Goal: Consume media (video, audio): Consume media (video, audio)

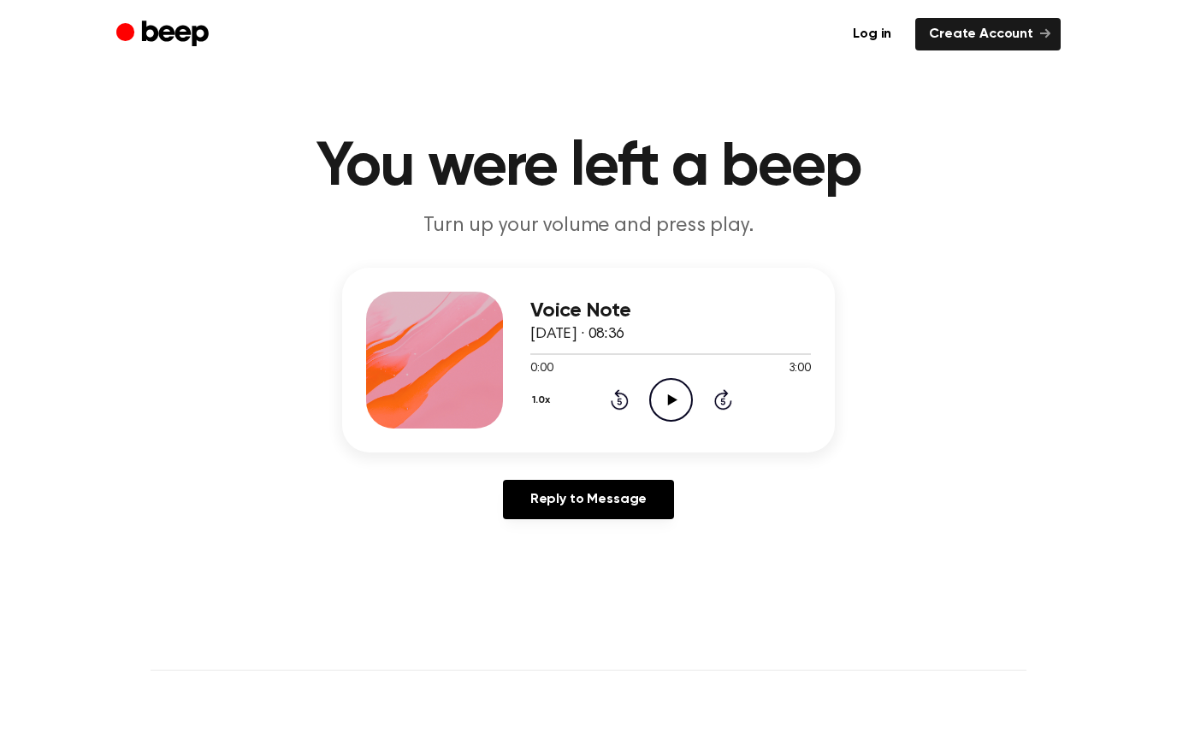
click at [659, 419] on icon "Play Audio" at bounding box center [671, 400] width 44 height 44
click at [684, 416] on circle at bounding box center [671, 400] width 42 height 42
drag, startPoint x: 560, startPoint y: 353, endPoint x: 550, endPoint y: 353, distance: 9.4
click at [549, 353] on span at bounding box center [553, 354] width 14 height 14
click at [538, 353] on span at bounding box center [543, 354] width 14 height 14
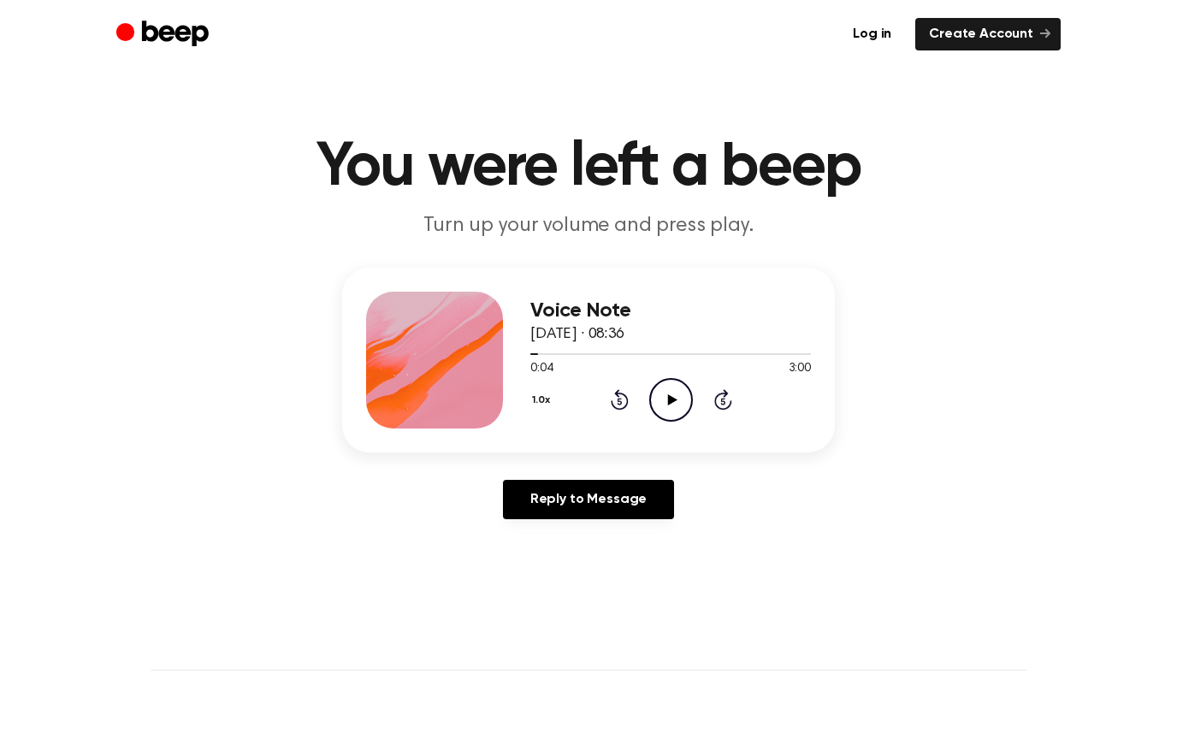
click at [657, 406] on icon "Play Audio" at bounding box center [671, 400] width 44 height 44
click at [672, 400] on icon "Pause Audio" at bounding box center [671, 400] width 44 height 44
click at [619, 401] on icon at bounding box center [619, 402] width 4 height 7
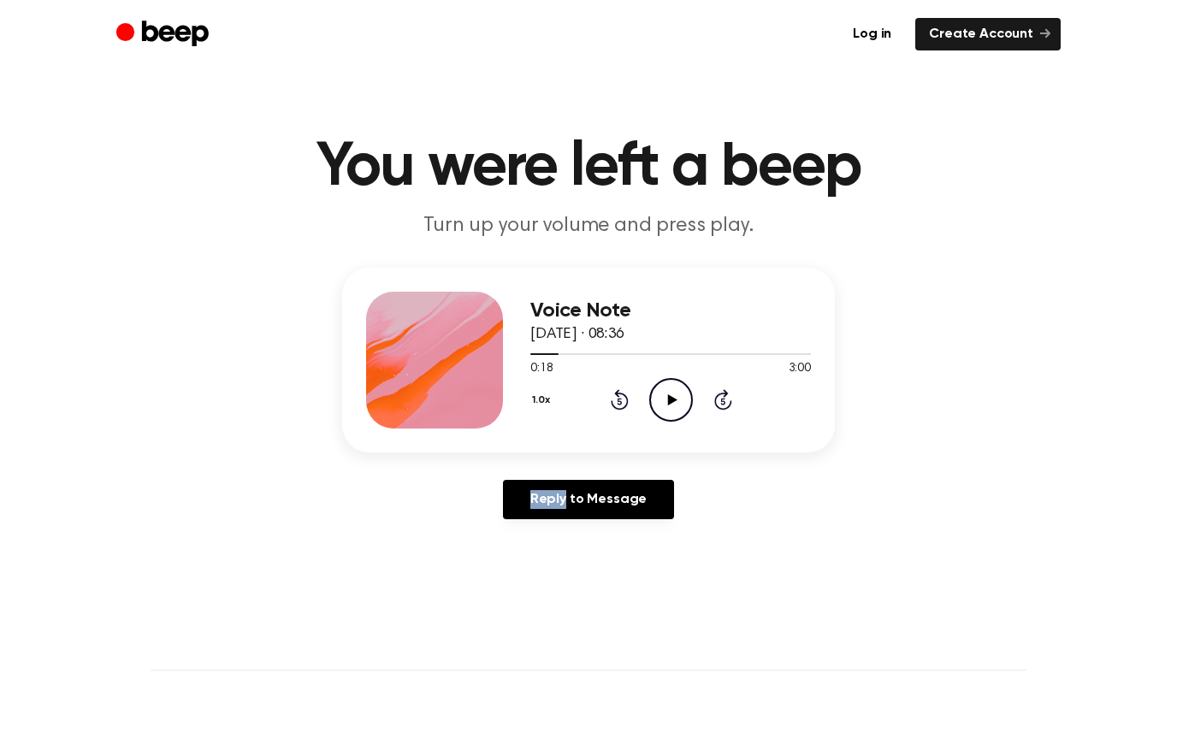
click at [619, 401] on icon at bounding box center [619, 402] width 4 height 7
click at [621, 402] on icon at bounding box center [619, 402] width 4 height 7
click at [671, 409] on icon "Play Audio" at bounding box center [671, 400] width 44 height 44
click at [620, 406] on icon "Rewind 5 seconds" at bounding box center [619, 399] width 19 height 22
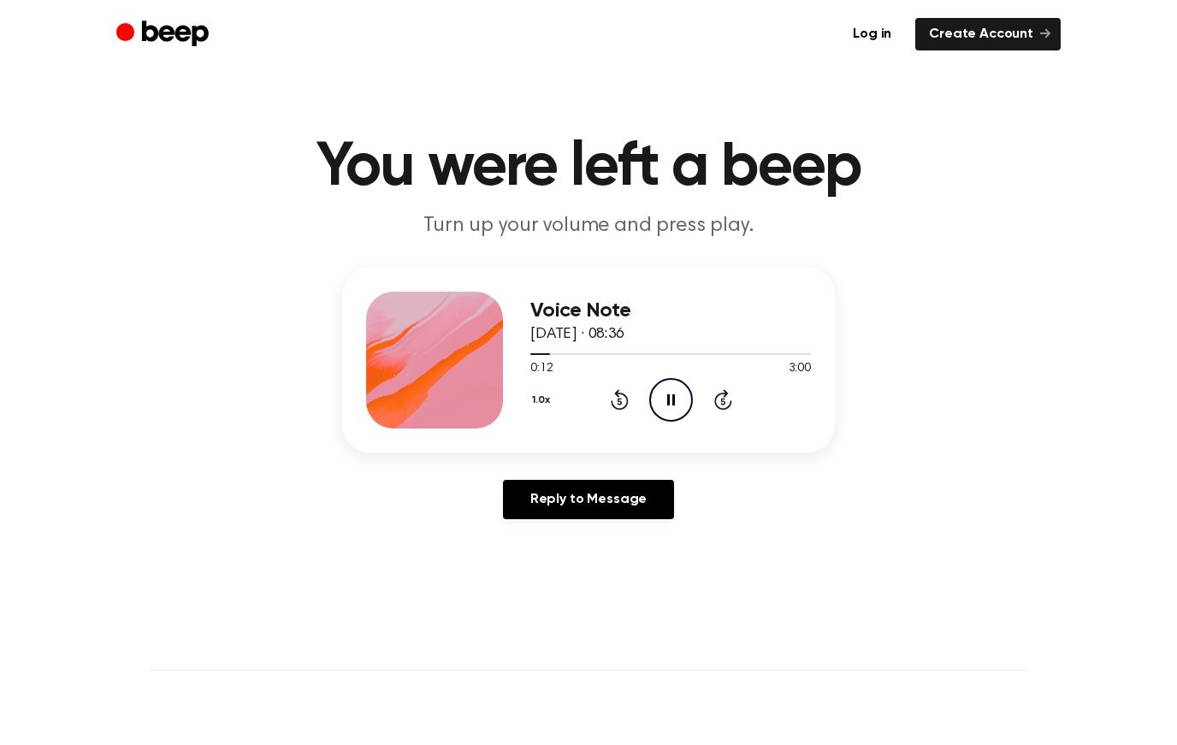
click at [661, 404] on icon "Pause Audio" at bounding box center [671, 400] width 44 height 44
click at [661, 404] on icon "Play Audio" at bounding box center [671, 400] width 44 height 44
click at [663, 405] on icon "Pause Audio" at bounding box center [671, 400] width 44 height 44
click at [672, 394] on icon "Play Audio" at bounding box center [671, 400] width 44 height 44
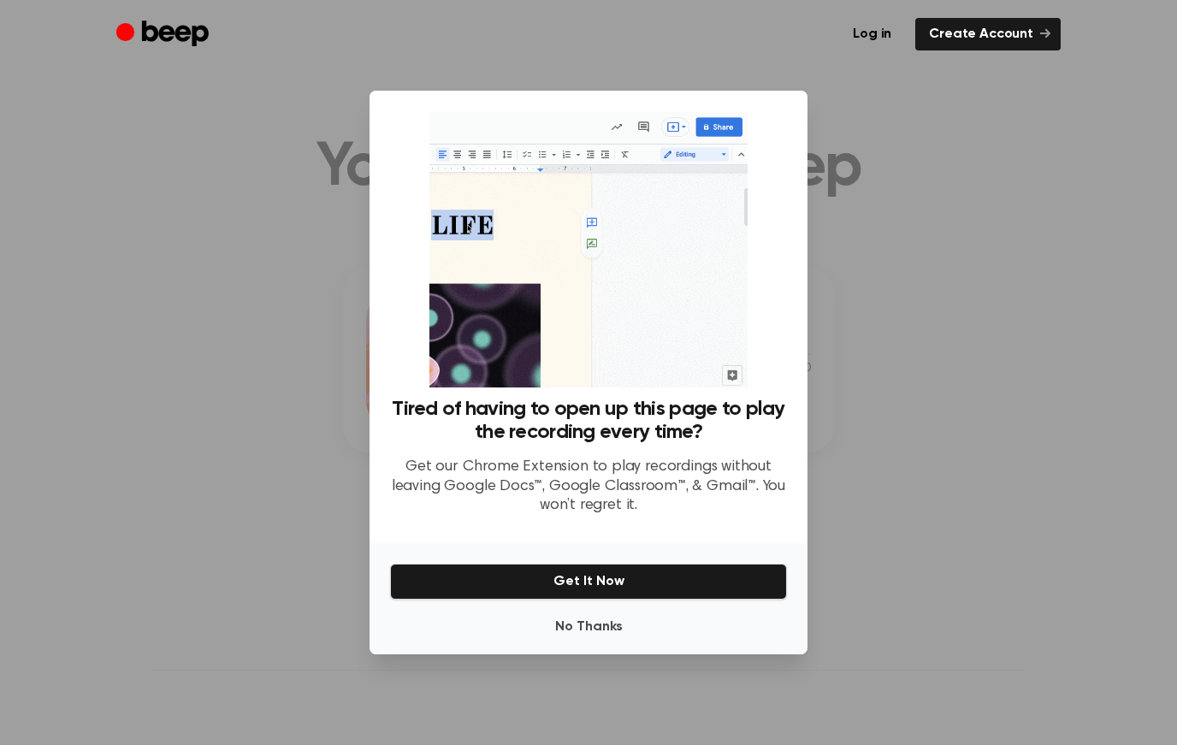
click at [561, 624] on button "No Thanks" at bounding box center [588, 627] width 397 height 34
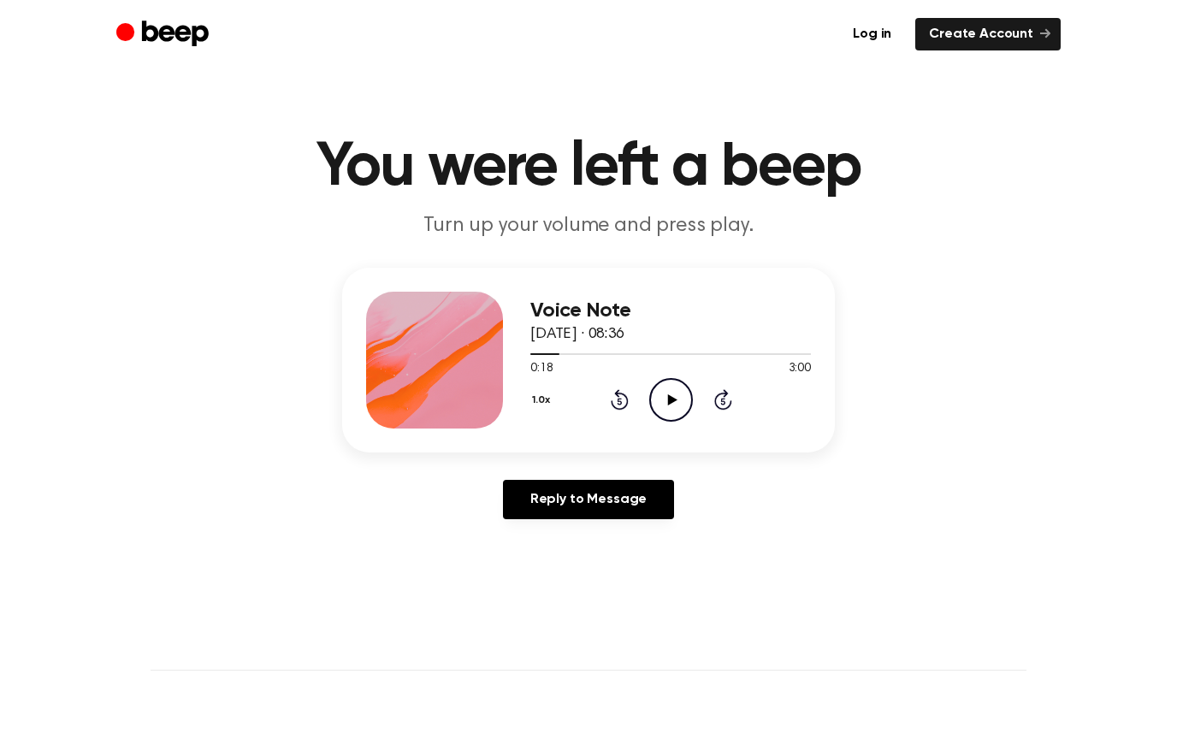
click at [669, 410] on icon "Play Audio" at bounding box center [671, 400] width 44 height 44
click at [667, 410] on icon "Pause Audio" at bounding box center [671, 400] width 44 height 44
click at [667, 398] on icon "Play Audio" at bounding box center [671, 400] width 44 height 44
click at [690, 390] on circle at bounding box center [671, 400] width 42 height 42
click at [658, 404] on icon "Play Audio" at bounding box center [671, 400] width 44 height 44
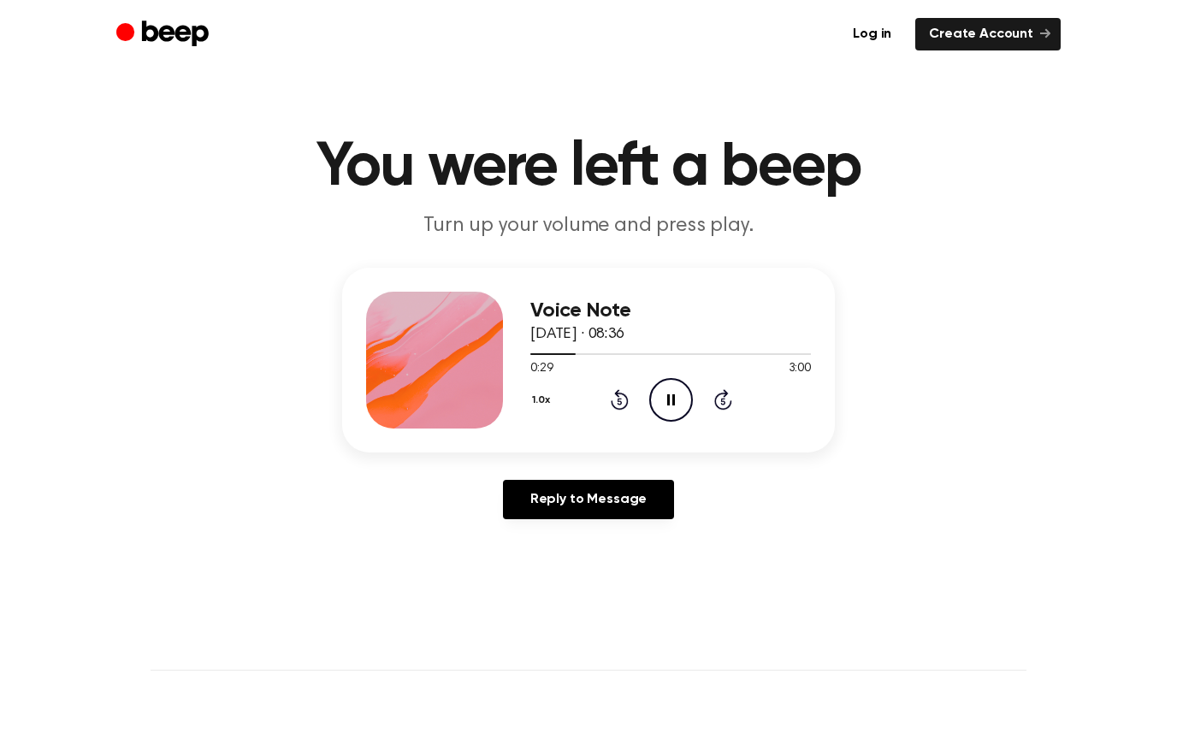
click at [658, 404] on icon "Pause Audio" at bounding box center [671, 400] width 44 height 44
click at [658, 404] on icon "Play Audio" at bounding box center [671, 400] width 44 height 44
click at [658, 404] on icon "Pause Audio" at bounding box center [671, 400] width 44 height 44
click at [621, 399] on icon at bounding box center [619, 402] width 4 height 7
click at [651, 400] on icon "Play Audio" at bounding box center [671, 400] width 44 height 44
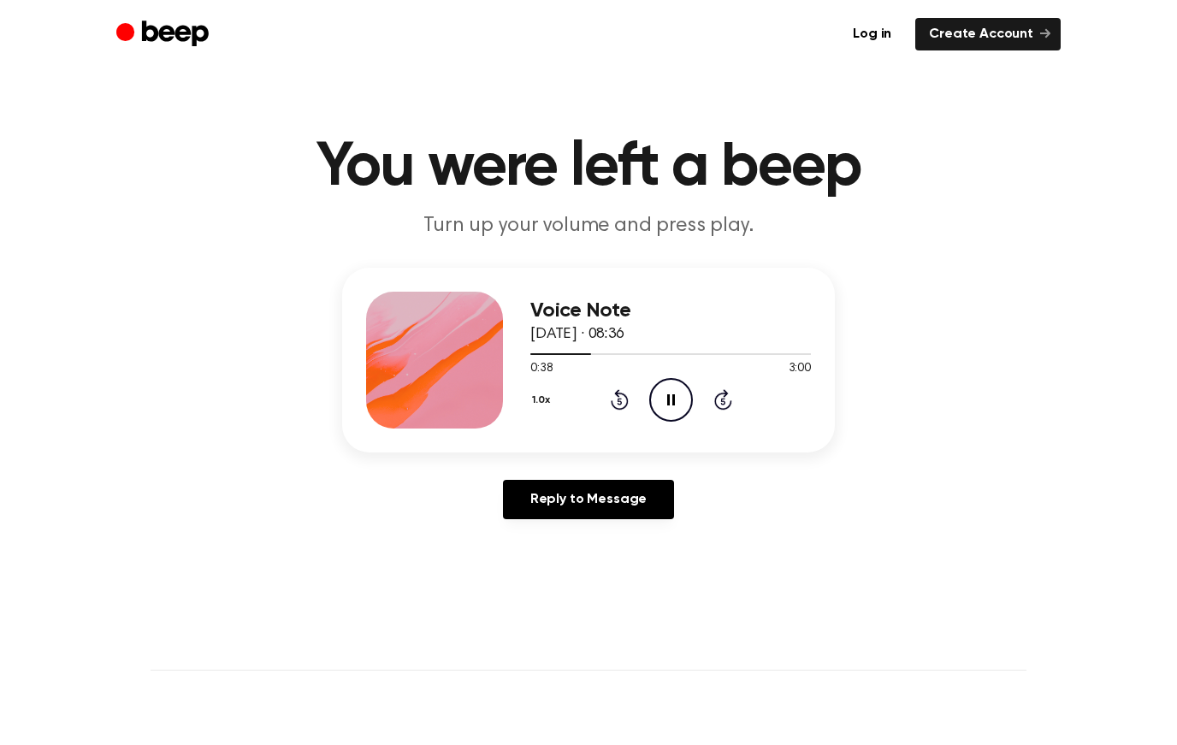
click at [658, 400] on icon "Pause Audio" at bounding box center [671, 400] width 44 height 44
click at [671, 408] on icon "Play Audio" at bounding box center [671, 400] width 44 height 44
click at [625, 399] on icon "Rewind 5 seconds" at bounding box center [619, 399] width 19 height 22
drag, startPoint x: 625, startPoint y: 393, endPoint x: 639, endPoint y: 393, distance: 14.5
click at [626, 393] on icon "Rewind 5 seconds" at bounding box center [619, 399] width 19 height 22
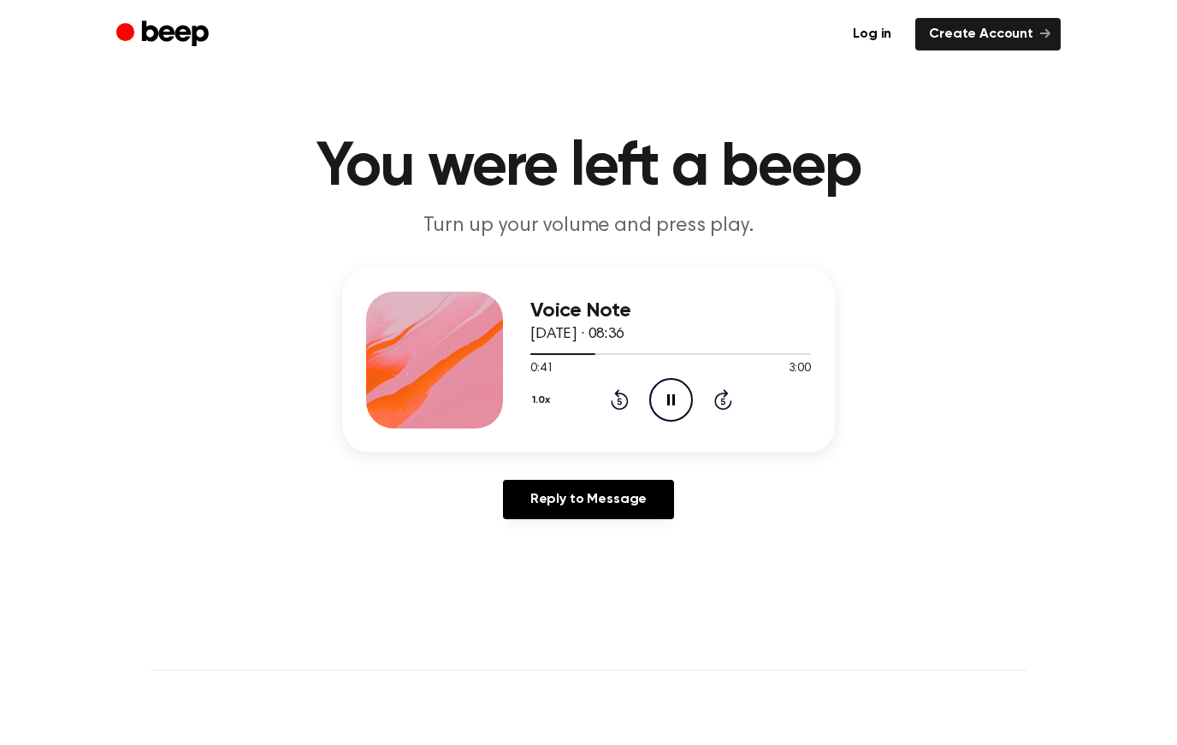
click at [640, 393] on div "1.0x Rewind 5 seconds Pause Audio Skip 5 seconds" at bounding box center [670, 400] width 281 height 44
click at [669, 397] on icon at bounding box center [671, 399] width 8 height 11
click at [674, 403] on icon "Play Audio" at bounding box center [671, 400] width 44 height 44
click at [674, 406] on icon "Pause Audio" at bounding box center [671, 400] width 44 height 44
click at [652, 412] on icon "Play Audio" at bounding box center [671, 400] width 44 height 44
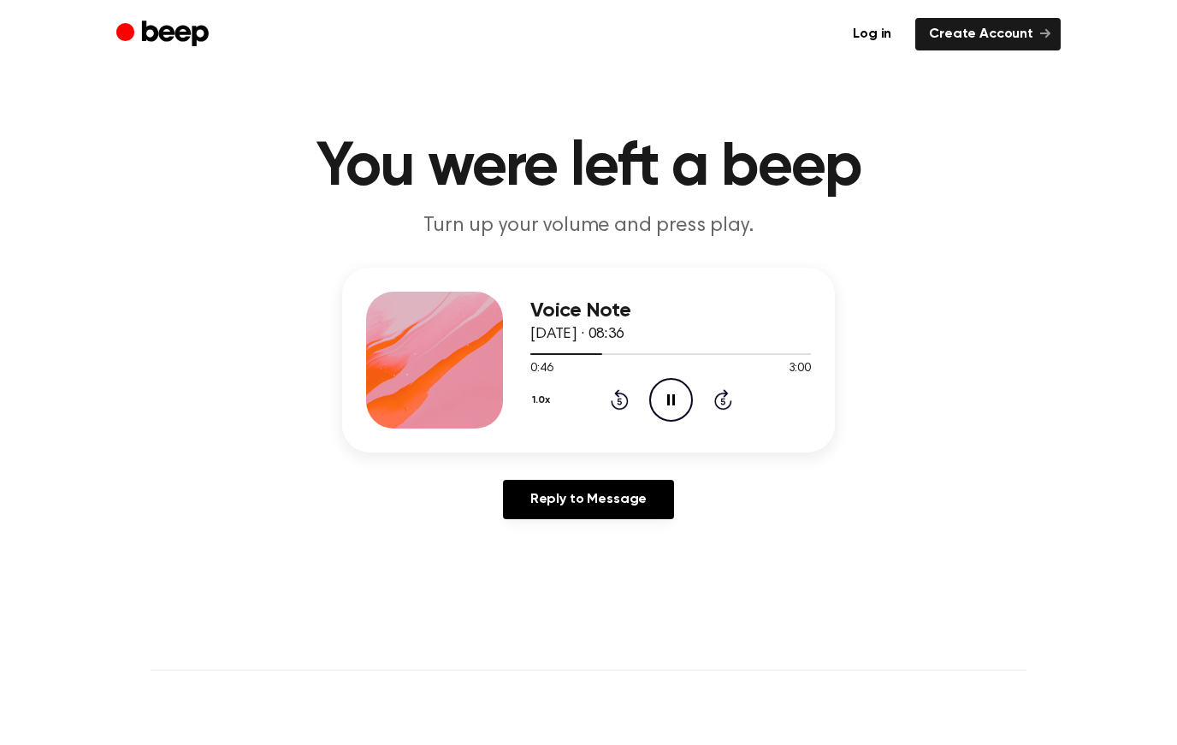
click at [652, 412] on icon "Pause Audio" at bounding box center [671, 400] width 44 height 44
click at [652, 412] on icon "Play Audio" at bounding box center [671, 400] width 44 height 44
click at [652, 411] on icon "Pause Audio" at bounding box center [671, 400] width 44 height 44
drag, startPoint x: 652, startPoint y: 411, endPoint x: -1, endPoint y: -1, distance: 771.8
click at [653, 411] on circle at bounding box center [671, 400] width 42 height 42
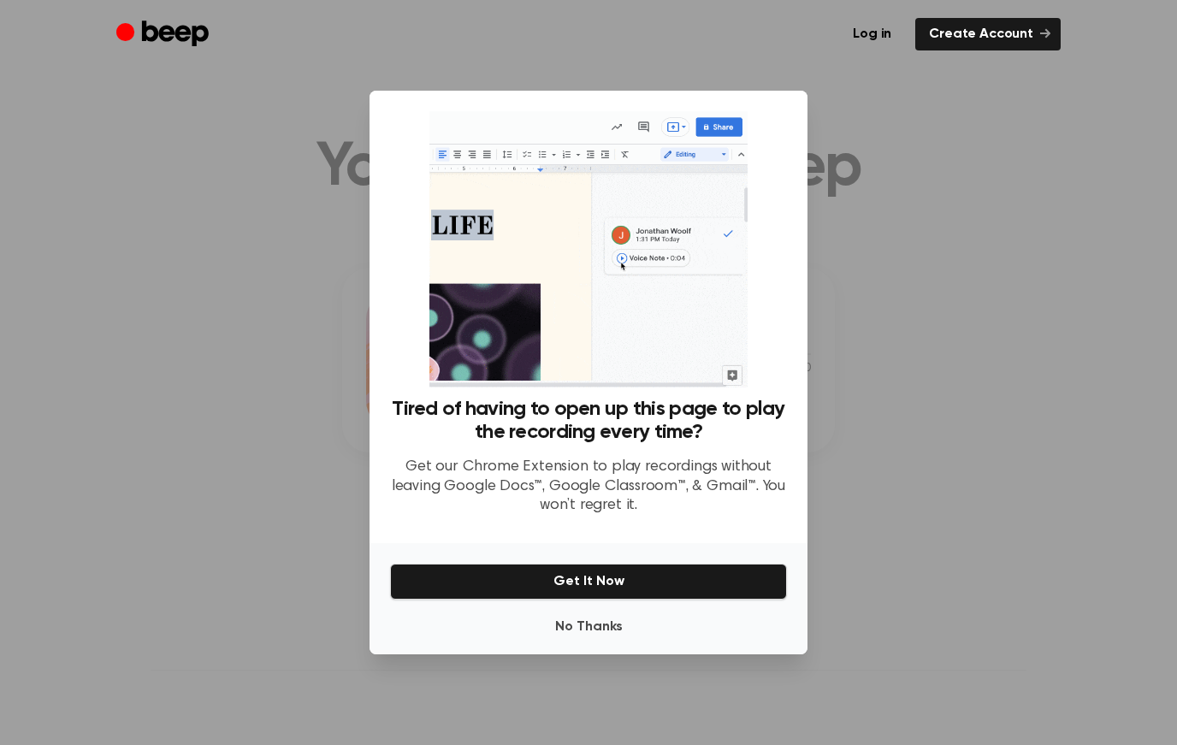
click at [556, 647] on div "No Thanks Get It Now" at bounding box center [589, 598] width 438 height 111
click at [566, 635] on button "No Thanks" at bounding box center [588, 627] width 397 height 34
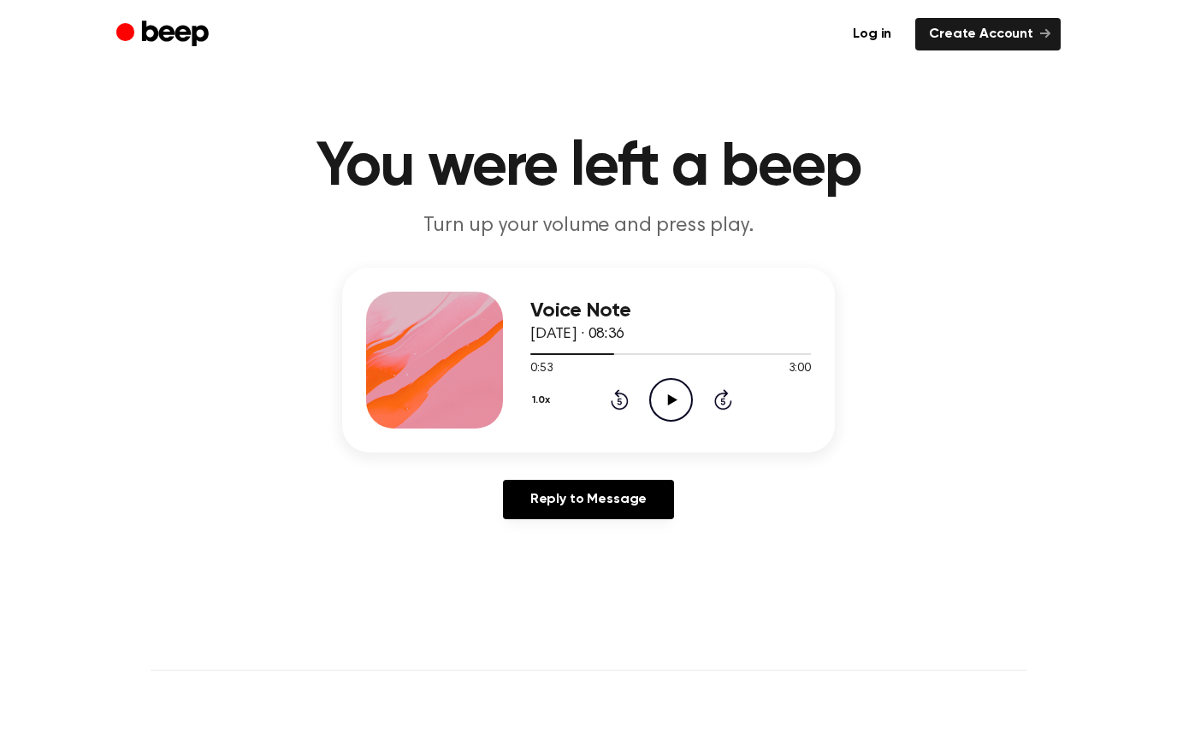
click at [628, 400] on icon at bounding box center [620, 399] width 18 height 21
click at [666, 406] on icon "Play Audio" at bounding box center [671, 400] width 44 height 44
click at [620, 405] on icon at bounding box center [619, 402] width 4 height 7
click at [673, 394] on icon "Play Audio" at bounding box center [671, 400] width 44 height 44
click at [672, 394] on icon "Pause Audio" at bounding box center [671, 400] width 44 height 44
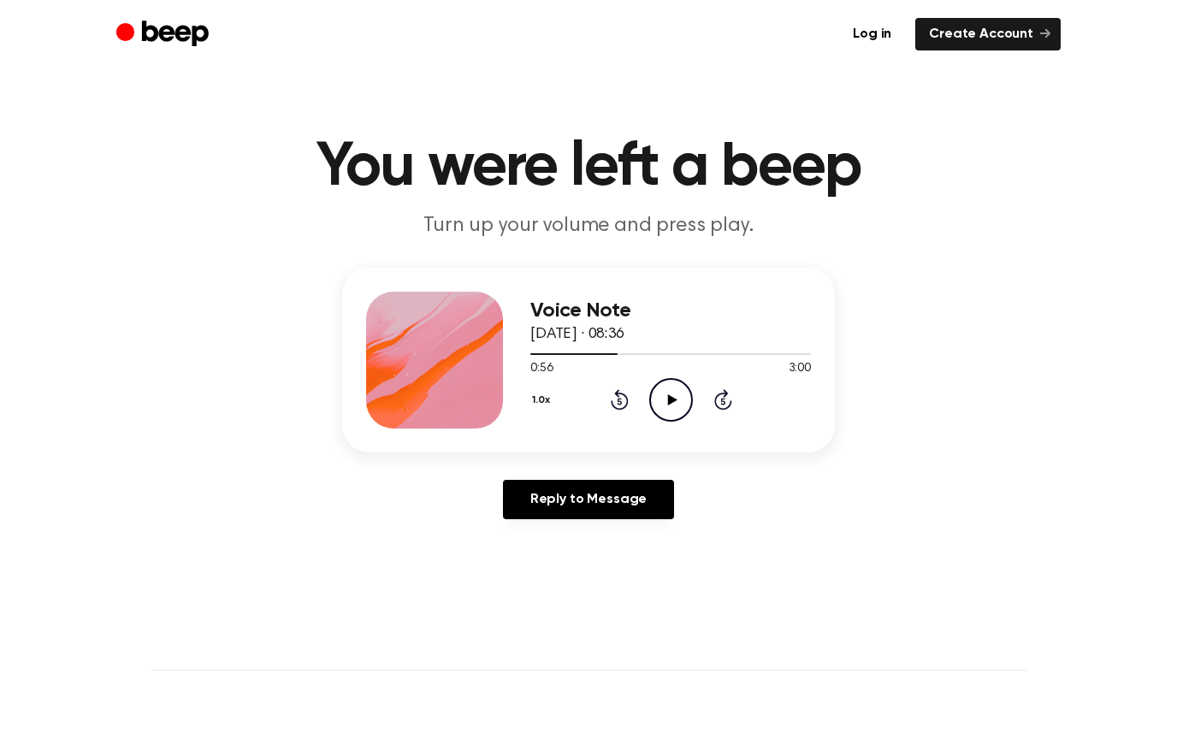
click at [672, 394] on icon "Play Audio" at bounding box center [671, 400] width 44 height 44
click at [672, 394] on icon "Pause Audio" at bounding box center [671, 400] width 44 height 44
click at [673, 394] on icon "Play Audio" at bounding box center [671, 400] width 44 height 44
click at [625, 398] on icon at bounding box center [620, 399] width 18 height 21
click at [623, 399] on icon "Rewind 5 seconds" at bounding box center [619, 399] width 19 height 22
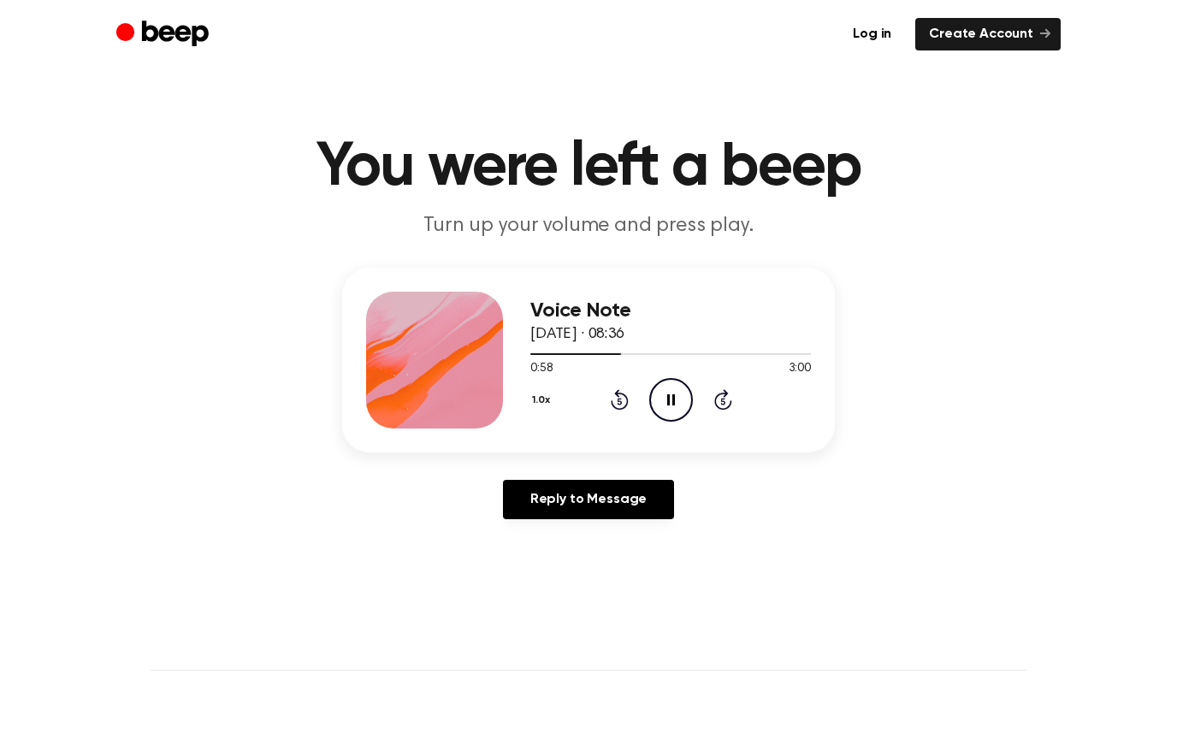
click at [672, 401] on icon "Pause Audio" at bounding box center [671, 400] width 44 height 44
click at [670, 400] on icon at bounding box center [671, 399] width 9 height 11
click at [621, 394] on icon at bounding box center [620, 399] width 18 height 21
click at [678, 411] on icon "Pause Audio" at bounding box center [671, 400] width 44 height 44
click at [628, 412] on div "1.0x Rewind 5 seconds Play Audio Skip 5 seconds" at bounding box center [670, 400] width 281 height 44
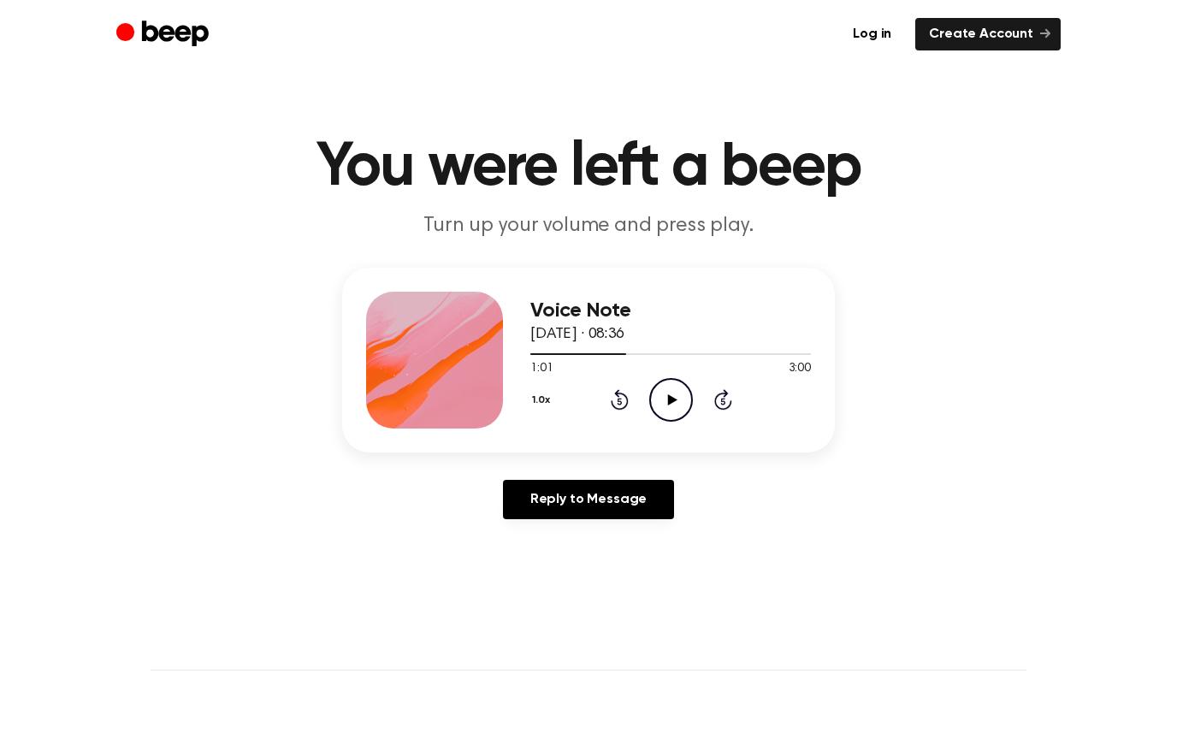
click at [681, 412] on icon "Play Audio" at bounding box center [671, 400] width 44 height 44
click at [621, 412] on div "1.0x Rewind 5 seconds Pause Audio Skip 5 seconds" at bounding box center [670, 400] width 281 height 44
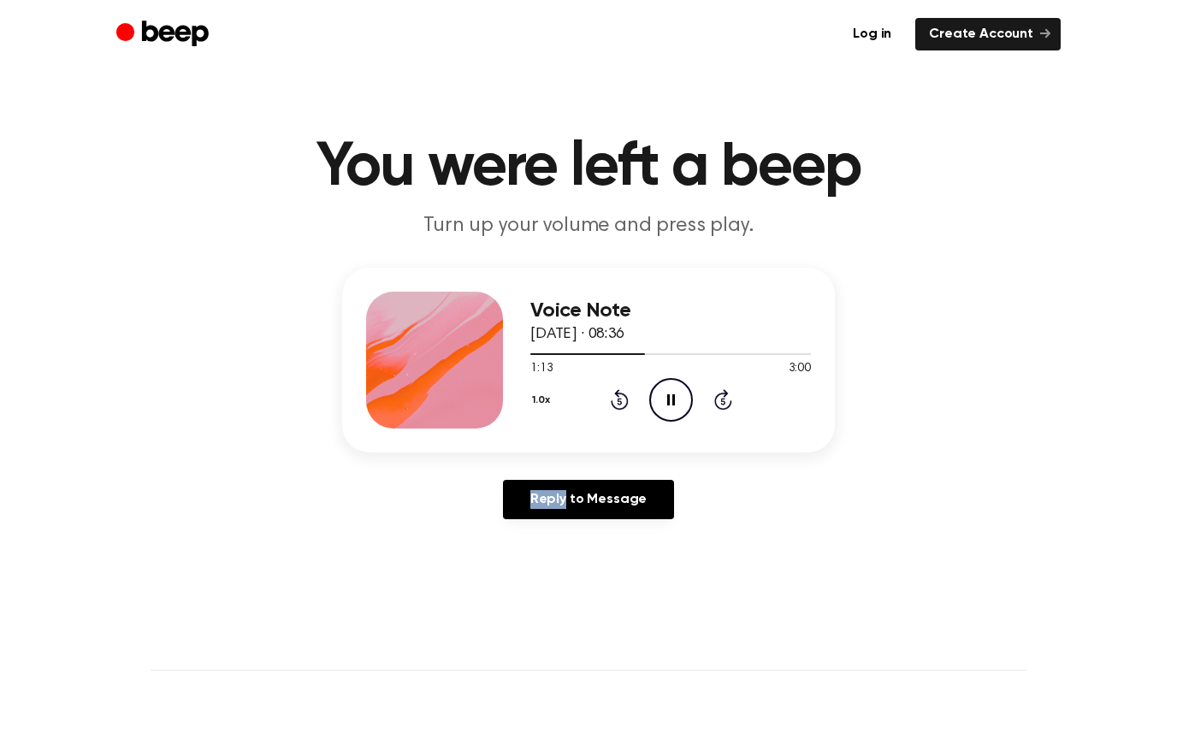
click at [621, 406] on icon "Rewind 5 seconds" at bounding box center [619, 399] width 19 height 22
click at [631, 404] on div "1.0x Rewind 5 seconds Pause Audio Skip 5 seconds" at bounding box center [670, 400] width 281 height 44
click at [630, 404] on div "1.0x Rewind 5 seconds Pause Audio Skip 5 seconds" at bounding box center [670, 400] width 281 height 44
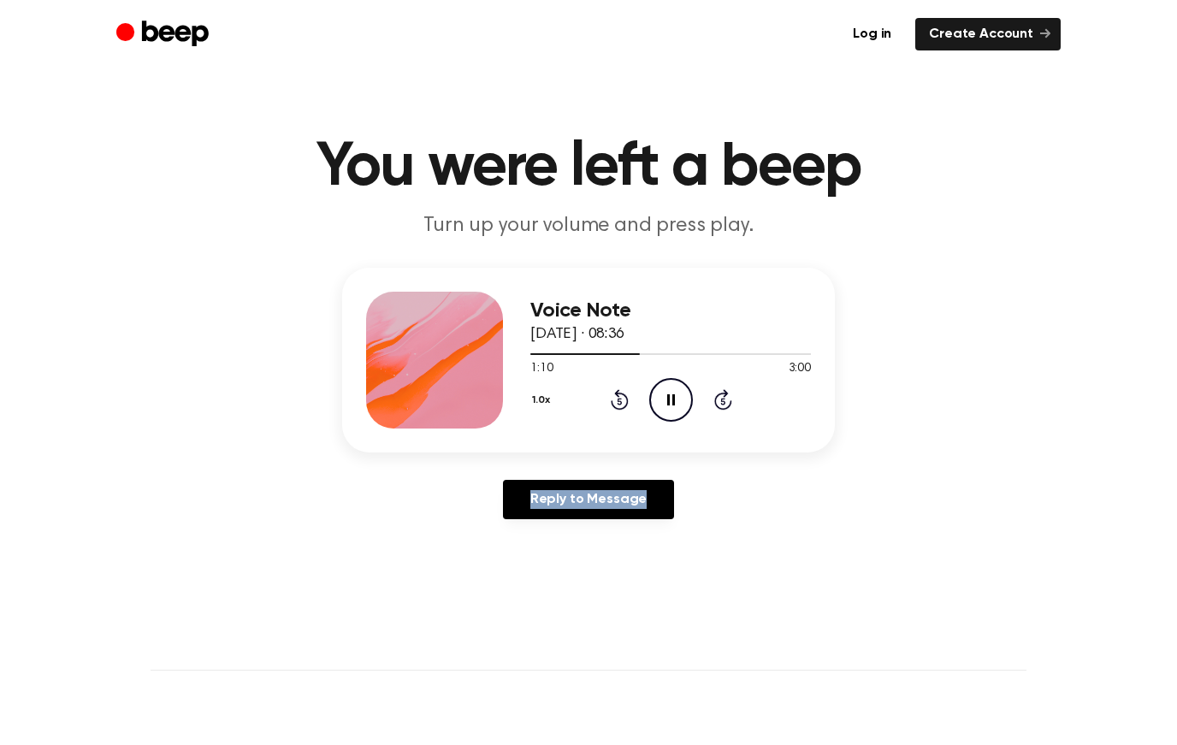
click at [630, 404] on div "1.0x Rewind 5 seconds Pause Audio Skip 5 seconds" at bounding box center [670, 400] width 281 height 44
click at [628, 404] on icon at bounding box center [620, 399] width 18 height 21
drag, startPoint x: 628, startPoint y: 404, endPoint x: 610, endPoint y: 404, distance: 18.0
click at [627, 404] on icon at bounding box center [620, 399] width 18 height 21
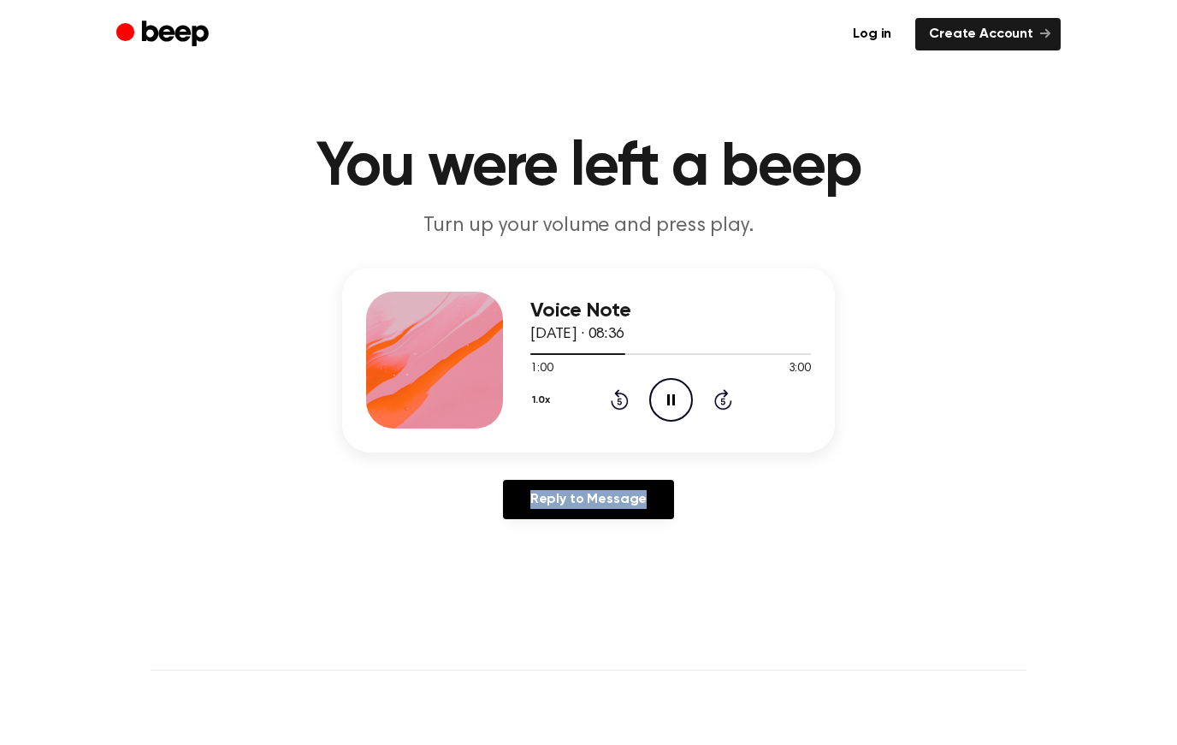
click at [610, 404] on icon "Rewind 5 seconds" at bounding box center [619, 399] width 19 height 22
click at [661, 400] on icon "Pause Audio" at bounding box center [671, 400] width 44 height 44
click at [619, 400] on icon at bounding box center [619, 402] width 4 height 7
drag, startPoint x: 619, startPoint y: 400, endPoint x: 631, endPoint y: 400, distance: 12.0
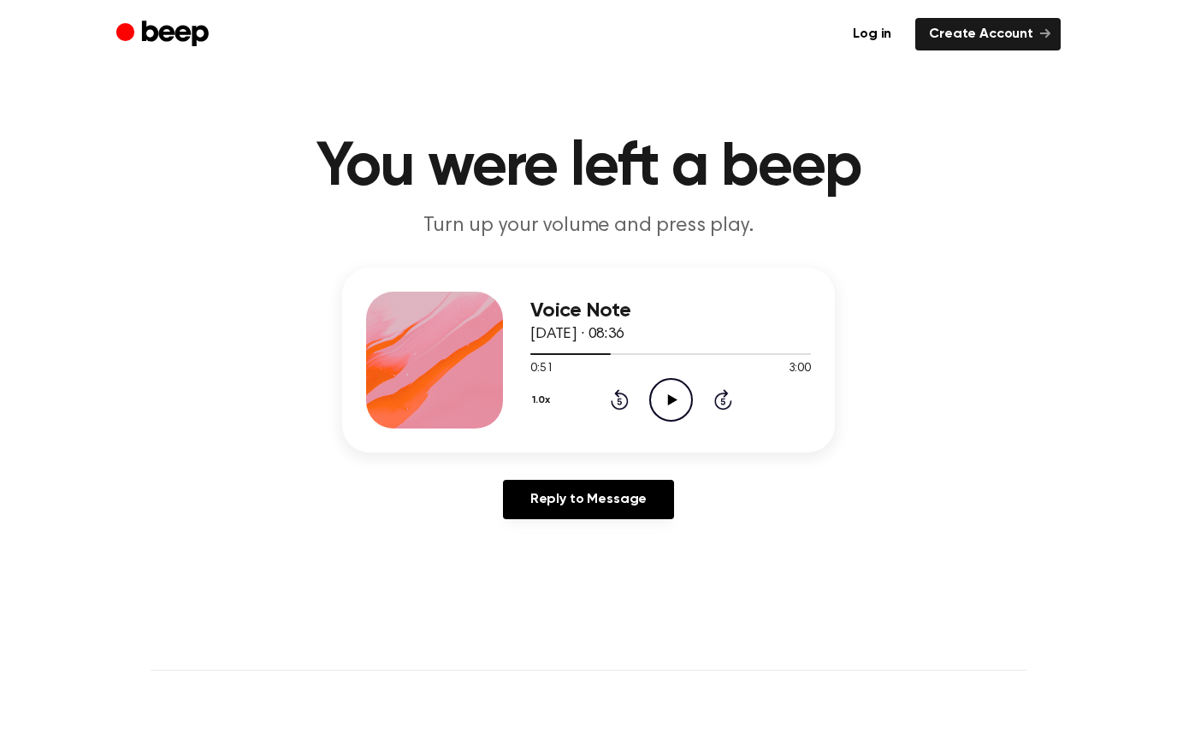
click at [619, 400] on icon at bounding box center [619, 402] width 4 height 7
click at [671, 394] on icon "Play Audio" at bounding box center [671, 400] width 44 height 44
click at [662, 394] on icon "Pause Audio" at bounding box center [671, 400] width 44 height 44
click at [662, 388] on icon "Play Audio" at bounding box center [671, 400] width 44 height 44
click at [622, 405] on icon "Rewind 5 seconds" at bounding box center [619, 399] width 19 height 22
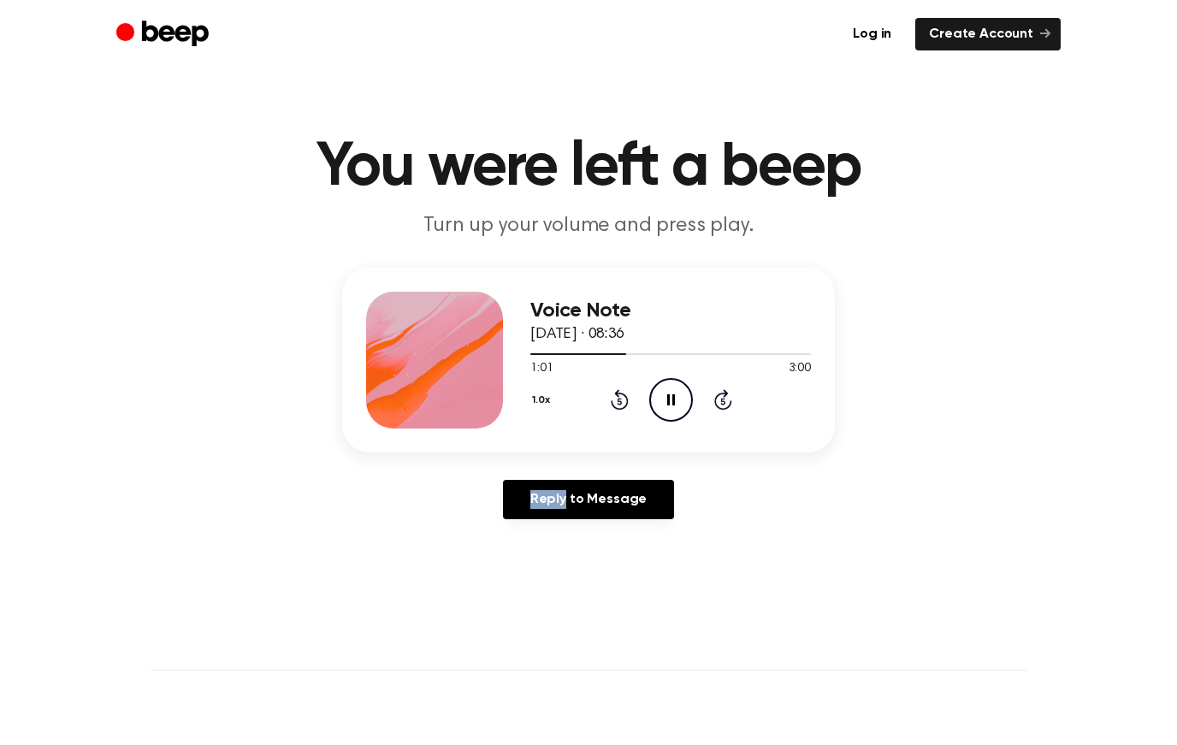
click at [622, 405] on icon "Rewind 5 seconds" at bounding box center [619, 399] width 19 height 22
click at [670, 406] on icon "Pause Audio" at bounding box center [671, 400] width 44 height 44
click at [593, 353] on div at bounding box center [571, 354] width 83 height 2
click at [593, 353] on div at bounding box center [670, 354] width 281 height 2
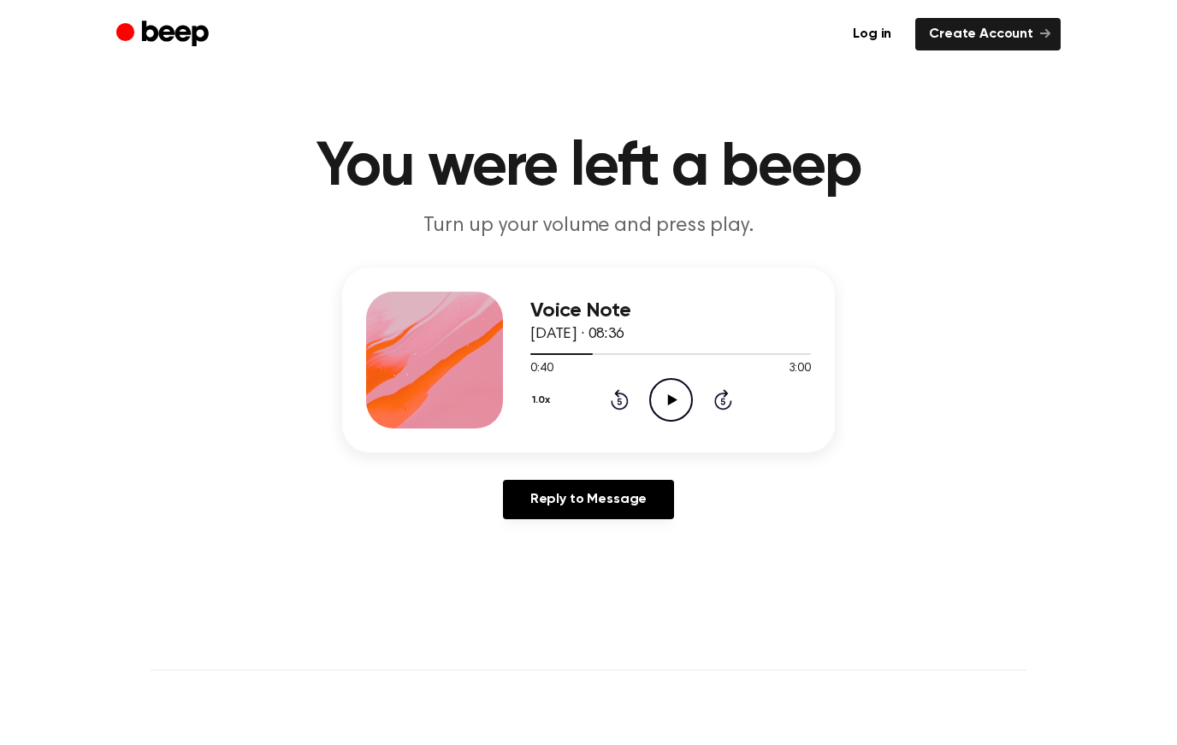
click at [672, 404] on icon "Play Audio" at bounding box center [671, 400] width 44 height 44
click at [622, 412] on div "1.0x Rewind 5 seconds Pause Audio Skip 5 seconds" at bounding box center [670, 400] width 281 height 44
click at [656, 410] on icon "Pause Audio" at bounding box center [671, 400] width 44 height 44
drag, startPoint x: 610, startPoint y: 356, endPoint x: 597, endPoint y: 355, distance: 12.9
click at [597, 355] on div at bounding box center [670, 354] width 281 height 14
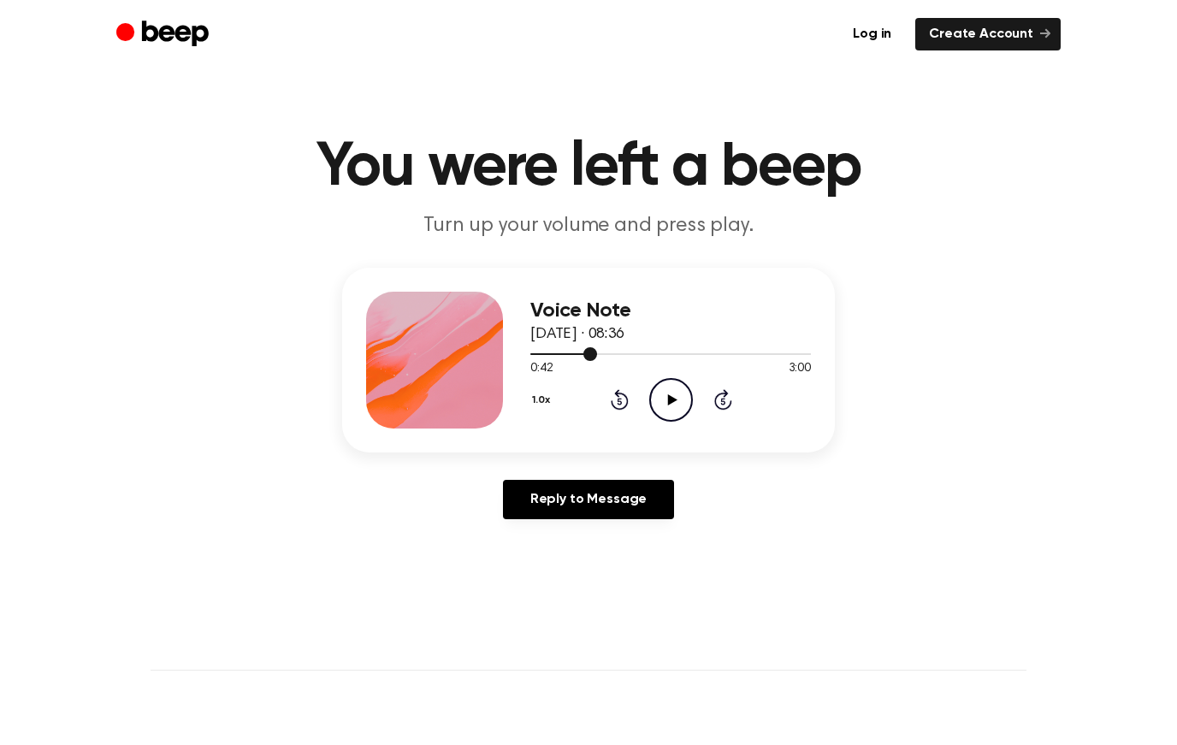
click at [594, 357] on div at bounding box center [670, 354] width 281 height 14
click at [613, 357] on div at bounding box center [670, 354] width 281 height 14
click at [669, 403] on icon at bounding box center [671, 399] width 9 height 11
click at [664, 394] on icon "Pause Audio" at bounding box center [671, 400] width 44 height 44
click at [619, 353] on span at bounding box center [617, 354] width 14 height 14
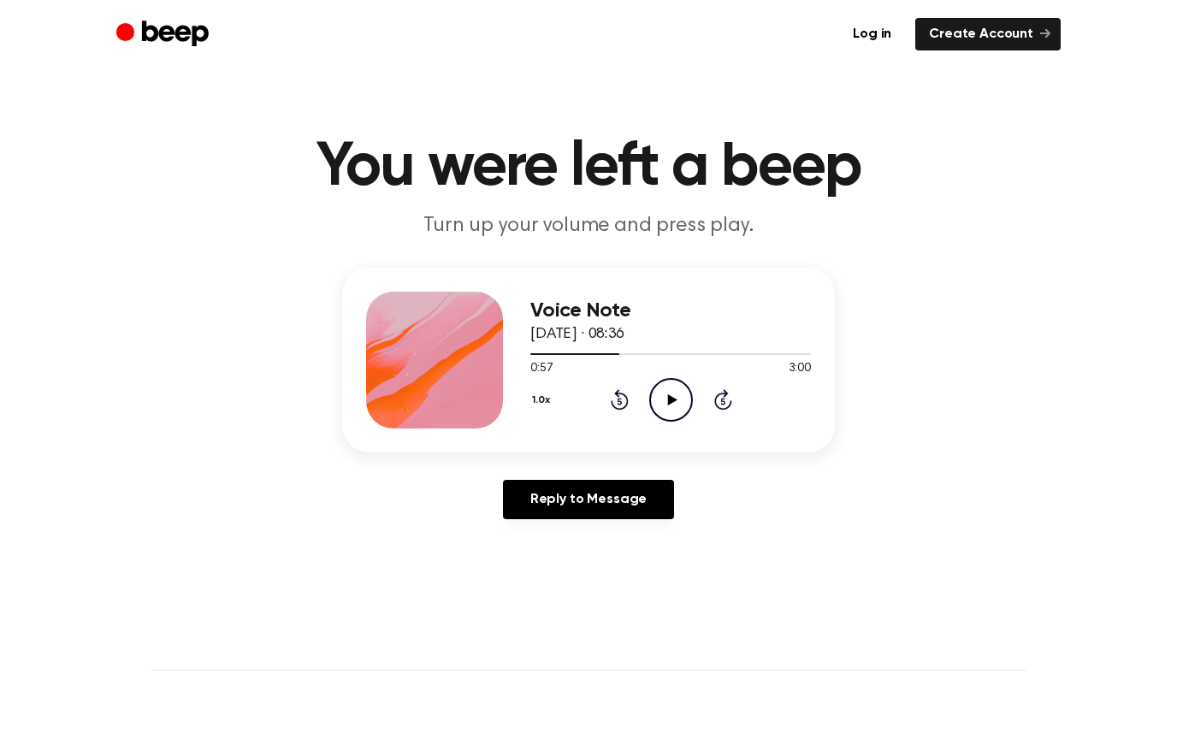
click at [665, 400] on icon "Play Audio" at bounding box center [671, 400] width 44 height 44
click at [603, 354] on div at bounding box center [670, 354] width 281 height 14
click at [655, 403] on icon "Pause Audio" at bounding box center [671, 400] width 44 height 44
click at [674, 399] on icon at bounding box center [671, 399] width 9 height 11
click at [669, 399] on icon at bounding box center [671, 399] width 8 height 11
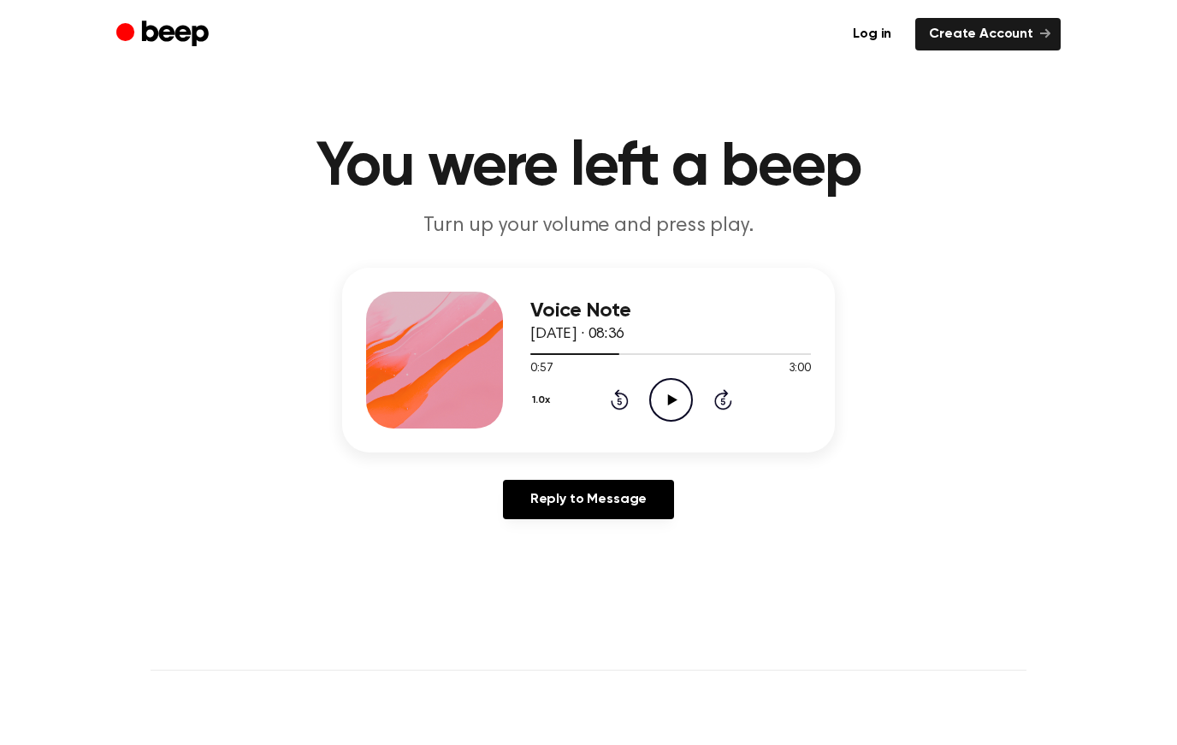
click at [631, 396] on div "1.0x Rewind 5 seconds Play Audio Skip 5 seconds" at bounding box center [670, 400] width 281 height 44
click at [631, 399] on div "1.0x Rewind 5 seconds Play Audio Skip 5 seconds" at bounding box center [670, 400] width 281 height 44
click at [623, 397] on icon "Rewind 5 seconds" at bounding box center [619, 399] width 19 height 22
click at [672, 410] on icon "Play Audio" at bounding box center [671, 400] width 44 height 44
click at [671, 390] on icon "Pause Audio" at bounding box center [671, 400] width 44 height 44
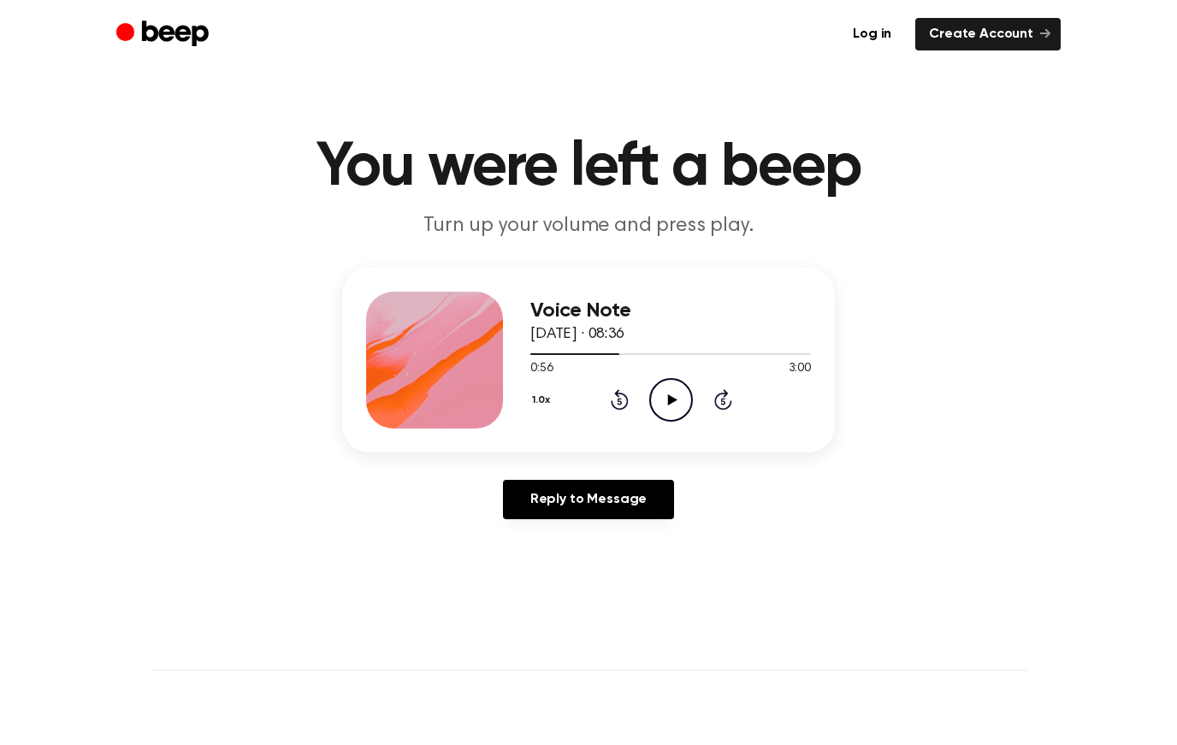
click at [631, 394] on div "1.0x Rewind 5 seconds Play Audio Skip 5 seconds" at bounding box center [670, 400] width 281 height 44
click at [619, 394] on icon at bounding box center [620, 399] width 18 height 21
click at [670, 401] on icon at bounding box center [671, 399] width 9 height 11
click at [670, 400] on icon "Pause Audio" at bounding box center [671, 400] width 44 height 44
click at [670, 398] on icon at bounding box center [671, 399] width 9 height 11
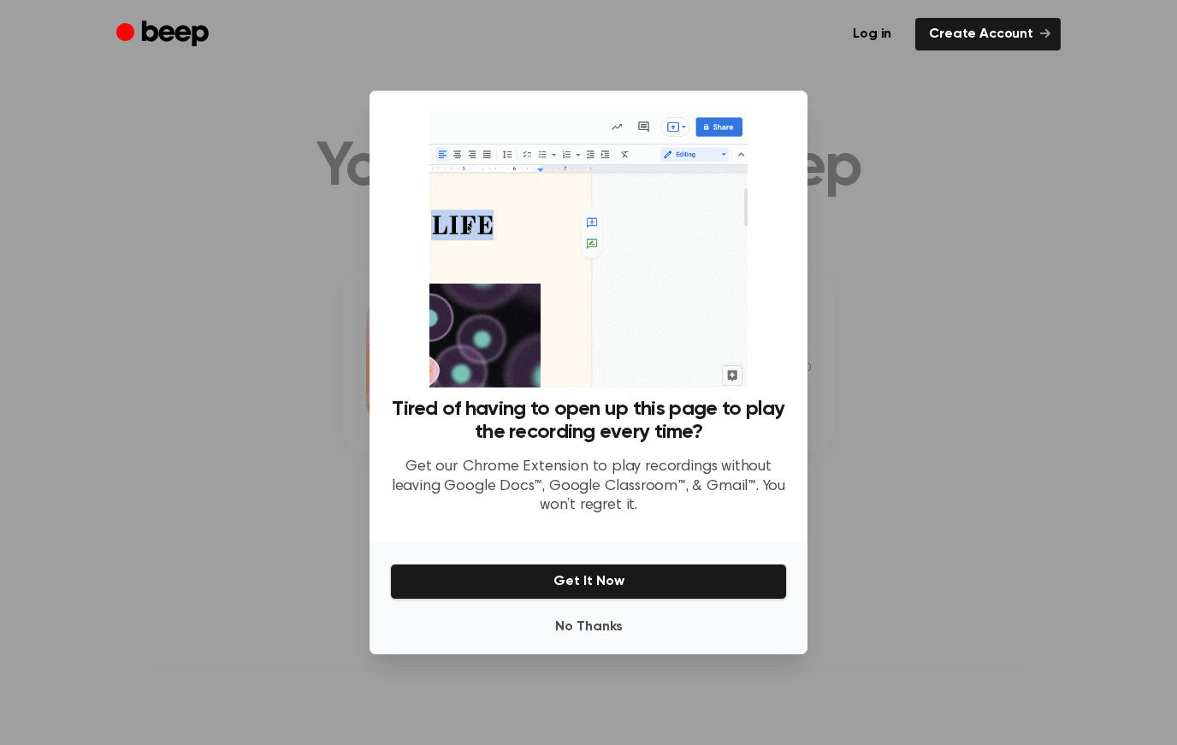
click at [590, 622] on button "No Thanks" at bounding box center [588, 627] width 397 height 34
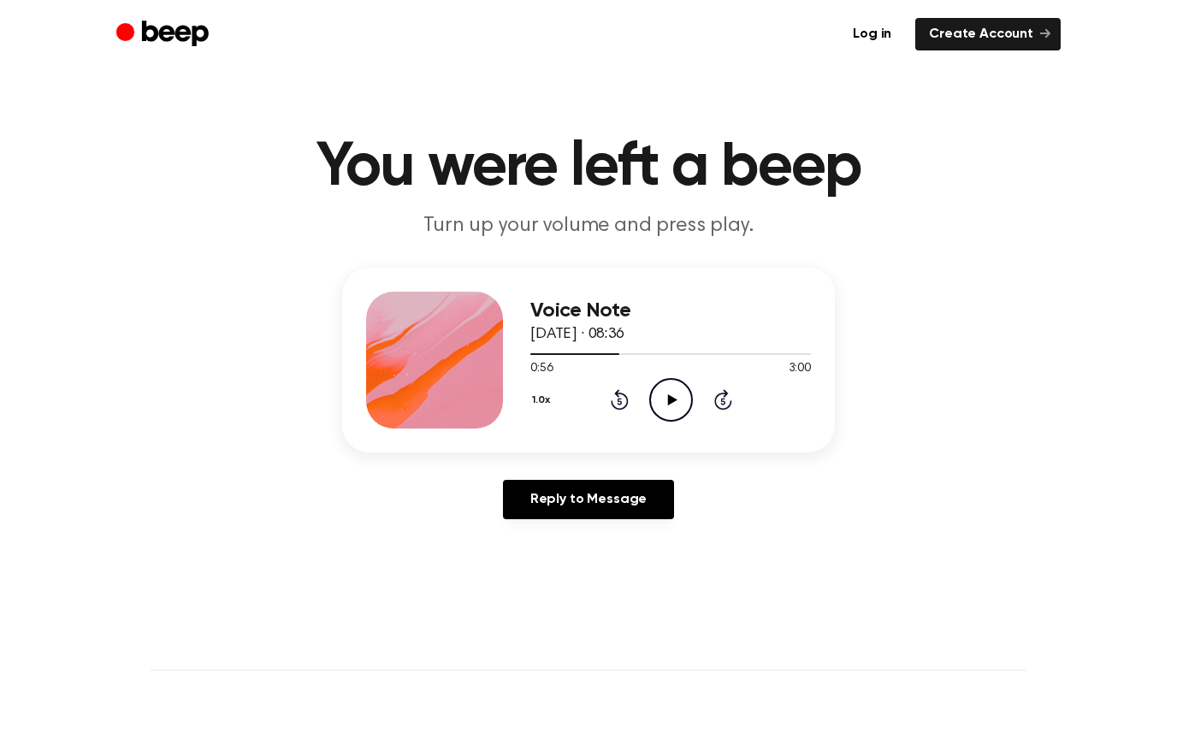
click at [677, 404] on icon "Play Audio" at bounding box center [671, 400] width 44 height 44
click at [677, 404] on icon "Pause Audio" at bounding box center [671, 400] width 44 height 44
click at [681, 400] on icon "Play Audio" at bounding box center [671, 400] width 44 height 44
click at [681, 402] on icon "Pause Audio" at bounding box center [671, 400] width 44 height 44
click at [681, 403] on icon "Play Audio" at bounding box center [671, 400] width 44 height 44
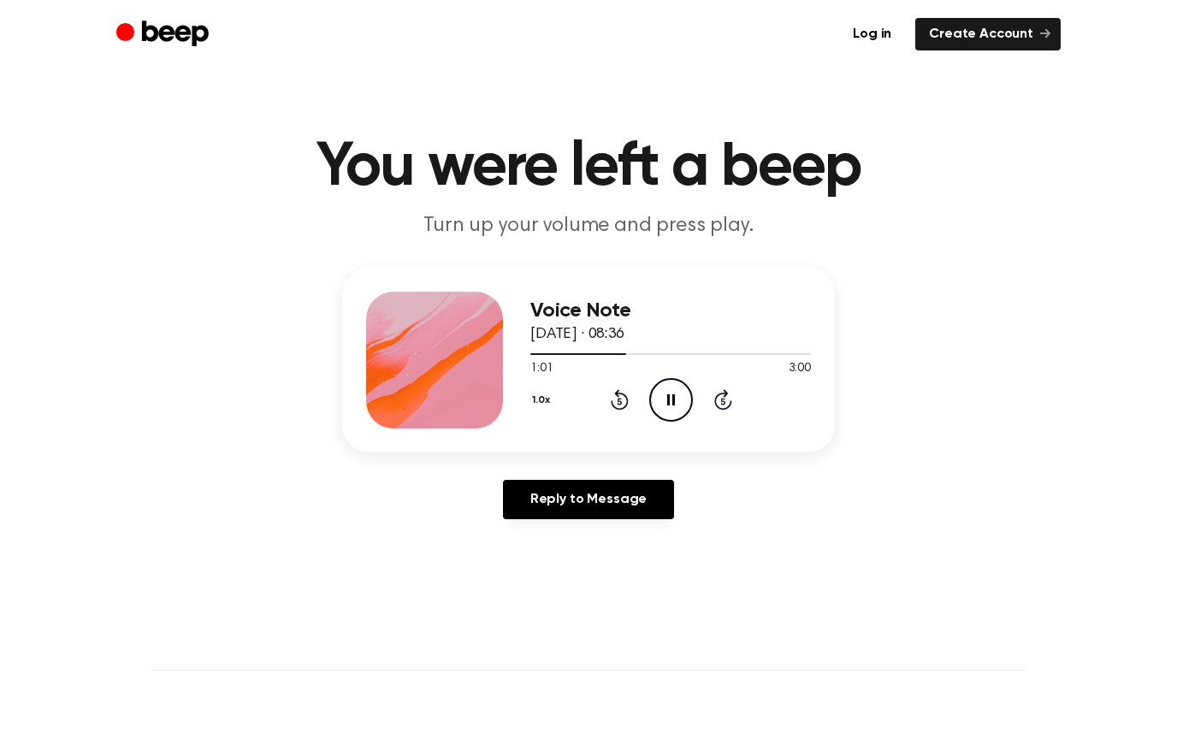
click at [680, 404] on icon "Pause Audio" at bounding box center [671, 400] width 44 height 44
click at [680, 405] on icon "Play Audio" at bounding box center [671, 400] width 44 height 44
click at [679, 405] on icon "Pause Audio" at bounding box center [671, 400] width 44 height 44
click at [680, 406] on icon "Play Audio" at bounding box center [671, 400] width 44 height 44
click at [679, 409] on icon "Pause Audio" at bounding box center [671, 400] width 44 height 44
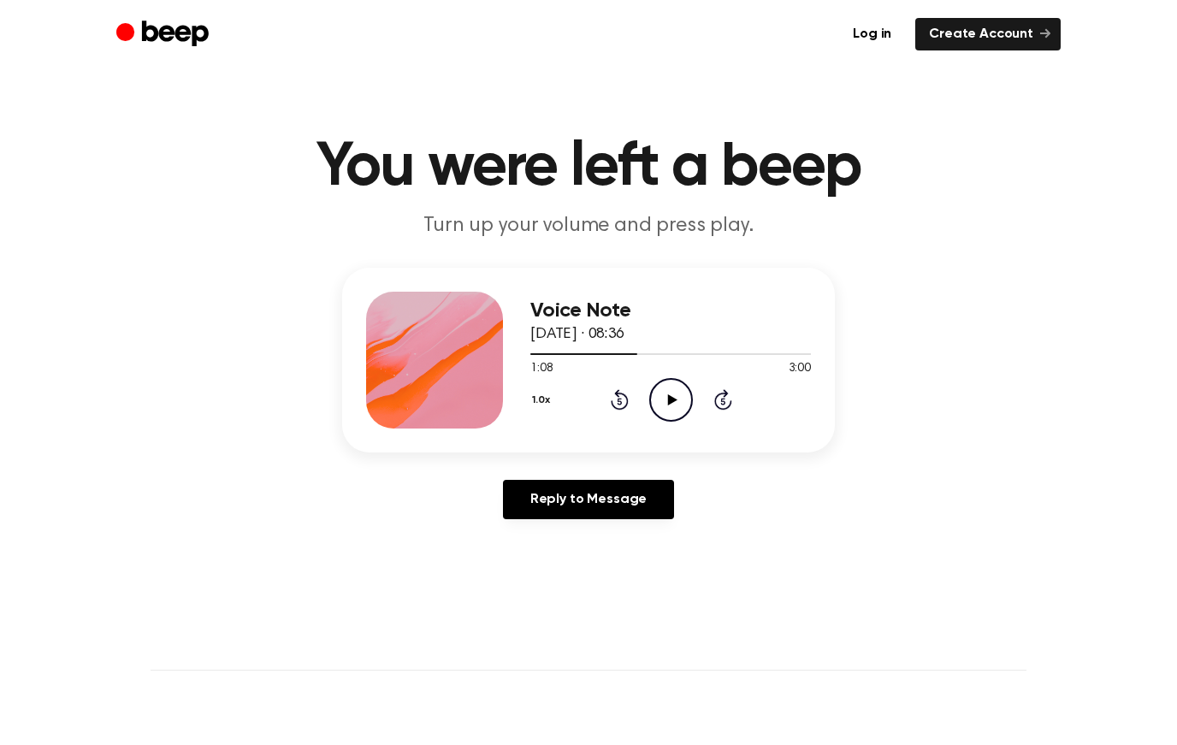
click at [680, 409] on icon "Play Audio" at bounding box center [671, 400] width 44 height 44
click at [679, 410] on icon "Pause Audio" at bounding box center [671, 400] width 44 height 44
click at [687, 400] on icon "Play Audio" at bounding box center [671, 400] width 44 height 44
click at [610, 408] on icon "Rewind 5 seconds" at bounding box center [619, 399] width 19 height 22
click at [675, 400] on icon "Pause Audio" at bounding box center [671, 400] width 44 height 44
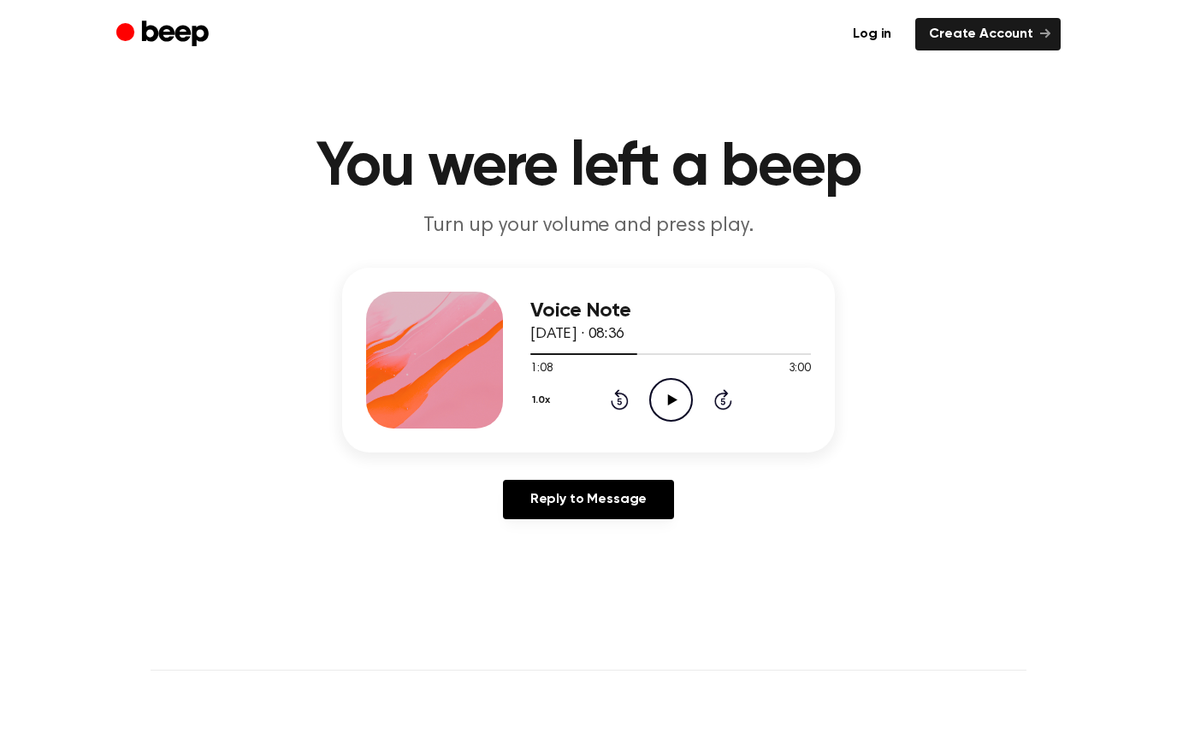
click at [677, 400] on icon "Play Audio" at bounding box center [671, 400] width 44 height 44
click at [677, 400] on icon "Pause Audio" at bounding box center [671, 400] width 44 height 44
drag, startPoint x: 677, startPoint y: 400, endPoint x: -1, endPoint y: -1, distance: 787.1
click at [677, 400] on icon "Play Audio" at bounding box center [671, 400] width 44 height 44
click at [677, 400] on icon "Pause Audio" at bounding box center [671, 400] width 44 height 44
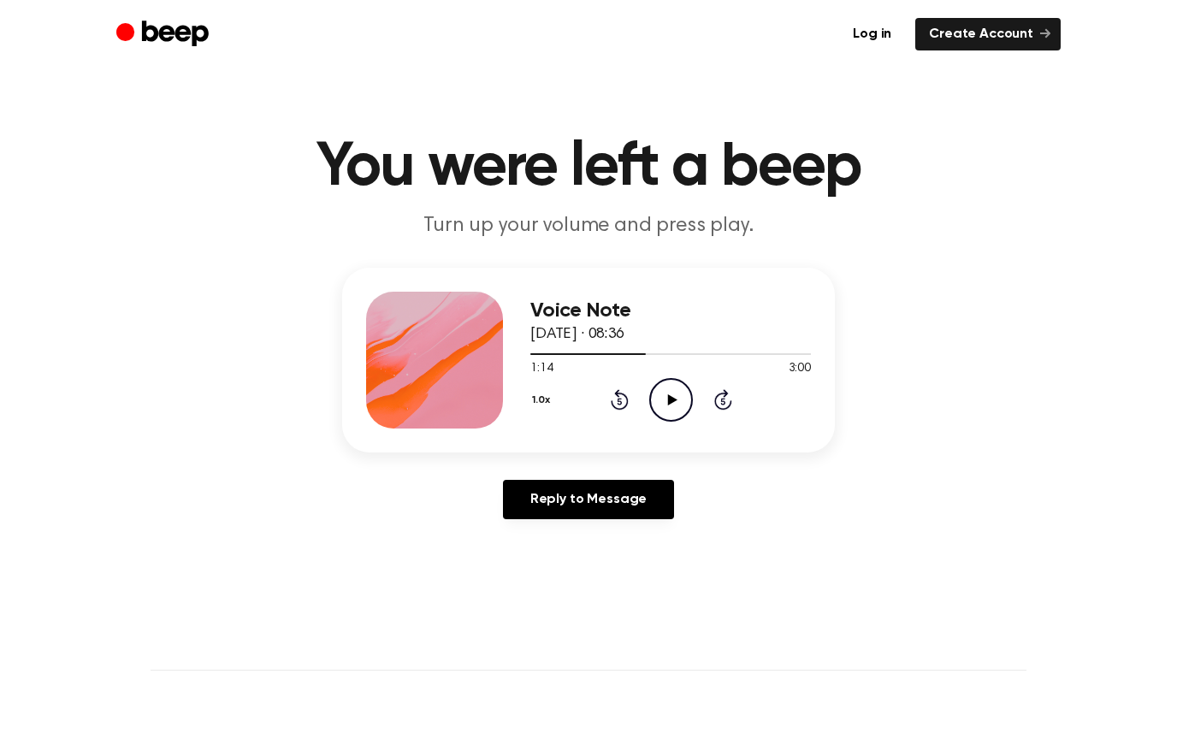
click at [623, 399] on icon "Rewind 5 seconds" at bounding box center [619, 399] width 19 height 22
click at [655, 406] on icon "Play Audio" at bounding box center [671, 400] width 44 height 44
click at [643, 406] on div "1.0x Rewind 5 seconds Pause Audio Skip 5 seconds" at bounding box center [670, 400] width 281 height 44
click at [666, 398] on icon "Pause Audio" at bounding box center [671, 400] width 44 height 44
click at [667, 397] on icon "Play Audio" at bounding box center [671, 400] width 44 height 44
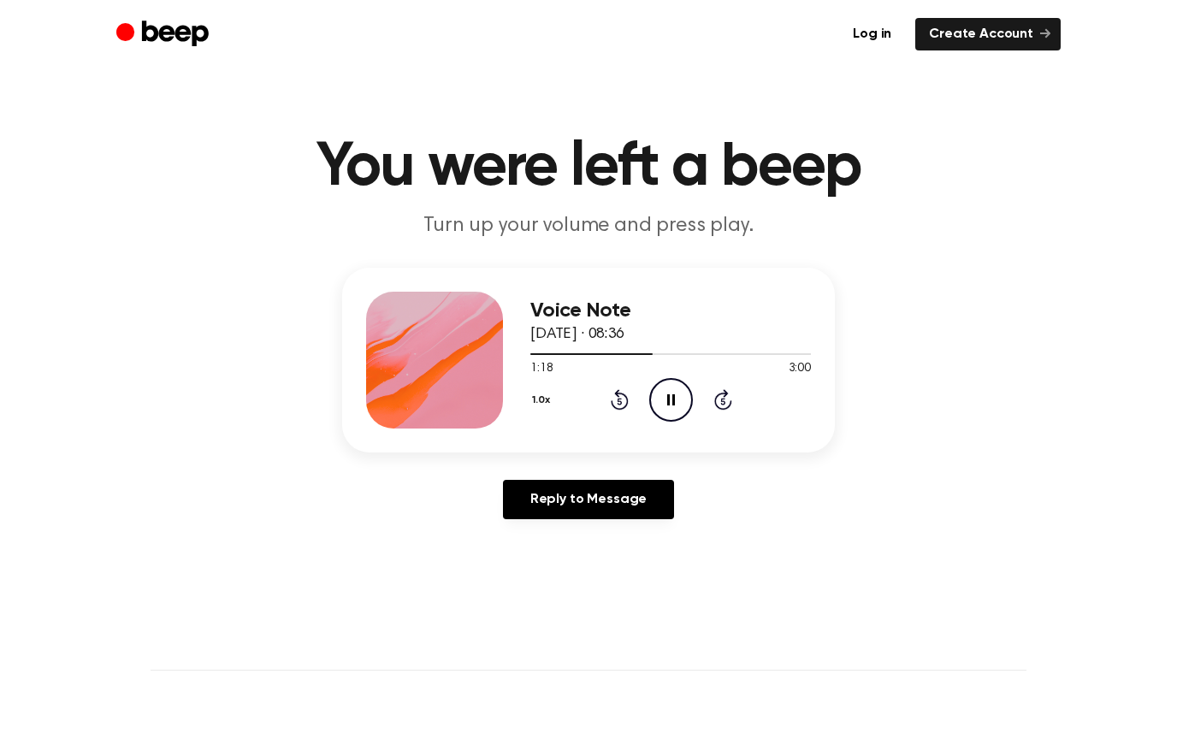
click at [658, 401] on icon "Pause Audio" at bounding box center [671, 400] width 44 height 44
click at [667, 413] on icon "Play Audio" at bounding box center [671, 400] width 44 height 44
drag, startPoint x: 667, startPoint y: 413, endPoint x: -1, endPoint y: -1, distance: 785.4
click at [667, 413] on icon "Pause Audio" at bounding box center [671, 400] width 44 height 44
click at [667, 413] on icon "Play Audio" at bounding box center [671, 400] width 44 height 44
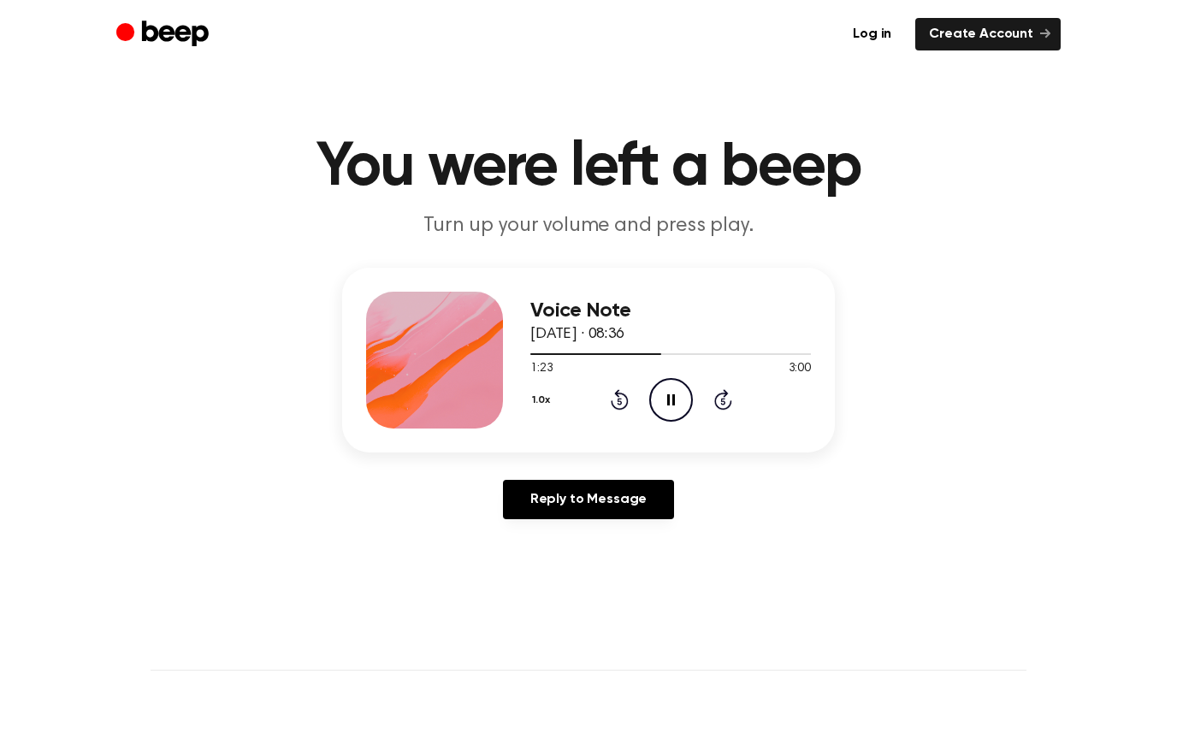
click at [667, 408] on icon "Pause Audio" at bounding box center [671, 400] width 44 height 44
click at [667, 404] on icon "Play Audio" at bounding box center [671, 400] width 44 height 44
click at [667, 404] on icon at bounding box center [671, 399] width 8 height 11
click at [676, 406] on icon "Play Audio" at bounding box center [671, 400] width 44 height 44
click at [676, 407] on icon "Pause Audio" at bounding box center [671, 400] width 44 height 44
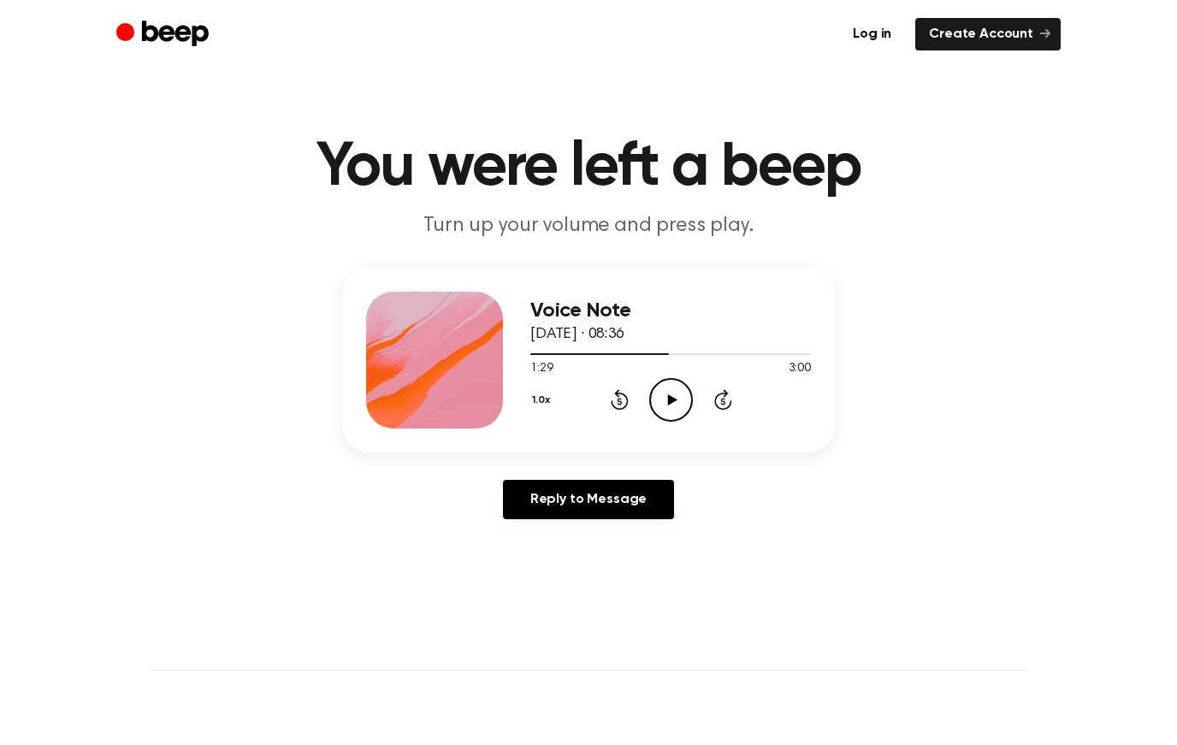
click at [682, 403] on icon "Play Audio" at bounding box center [671, 400] width 44 height 44
click at [682, 403] on icon "Pause Audio" at bounding box center [671, 400] width 44 height 44
click at [682, 403] on icon "Play Audio" at bounding box center [671, 400] width 44 height 44
click at [681, 404] on icon "Pause Audio" at bounding box center [671, 400] width 44 height 44
click at [681, 404] on icon "Play Audio" at bounding box center [671, 400] width 44 height 44
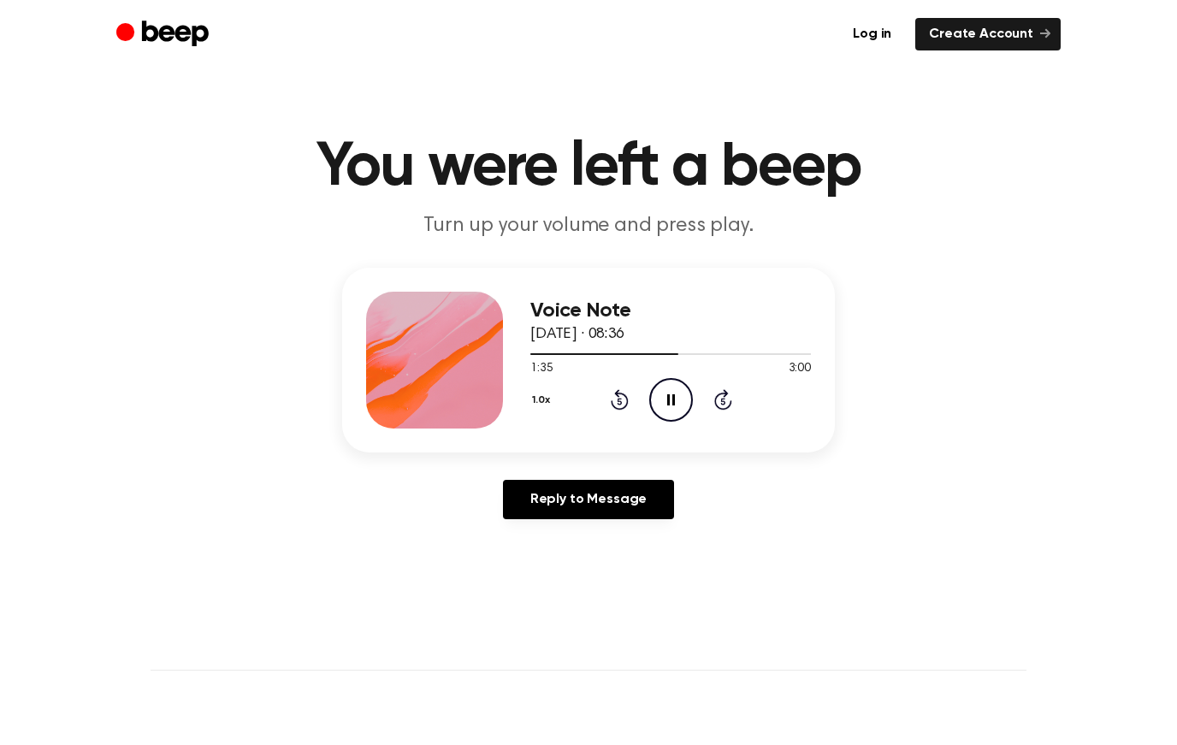
click at [675, 403] on icon "Pause Audio" at bounding box center [671, 400] width 44 height 44
click at [678, 400] on icon "Play Audio" at bounding box center [671, 400] width 44 height 44
click at [679, 400] on icon "Pause Audio" at bounding box center [671, 400] width 44 height 44
click at [681, 396] on icon "Play Audio" at bounding box center [671, 400] width 44 height 44
click at [682, 396] on icon "Play Audio" at bounding box center [671, 400] width 44 height 44
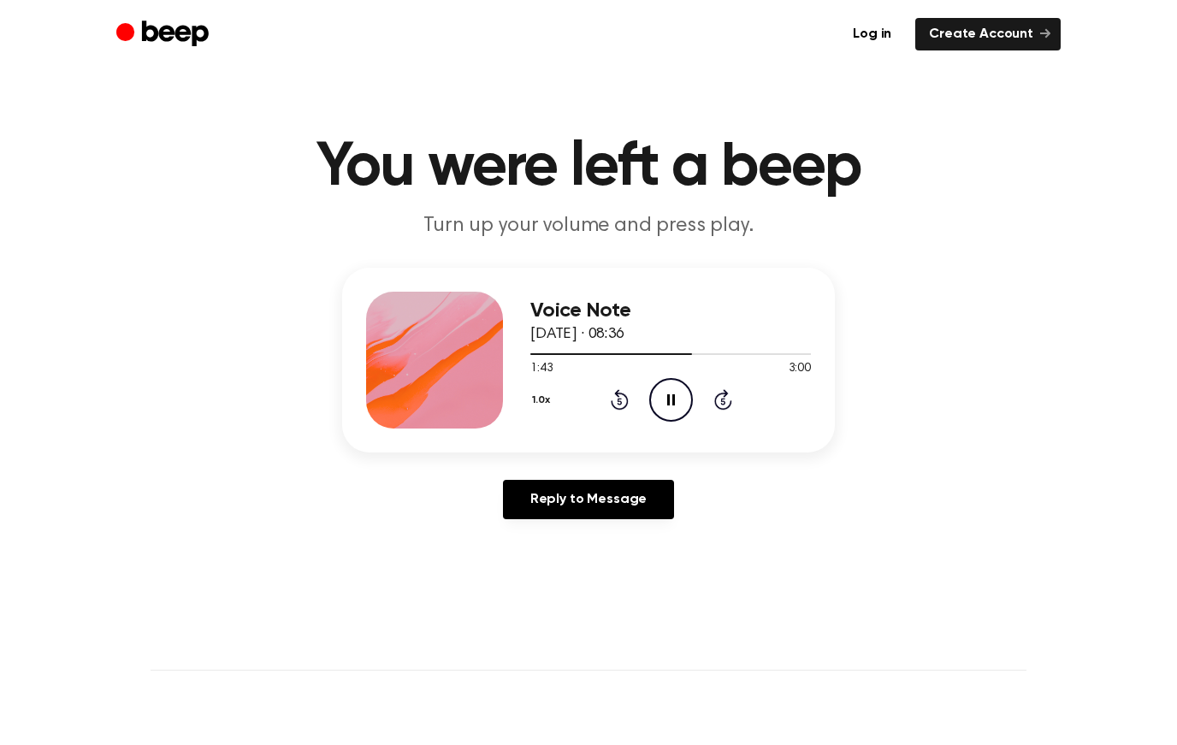
click at [682, 396] on icon "Pause Audio" at bounding box center [671, 400] width 44 height 44
click at [682, 396] on icon "Play Audio" at bounding box center [671, 400] width 44 height 44
click at [681, 396] on icon "Pause Audio" at bounding box center [671, 400] width 44 height 44
click at [681, 396] on html "Log in Create Account You were left a beep Turn up your volume and press play. …" at bounding box center [588, 692] width 1177 height 1384
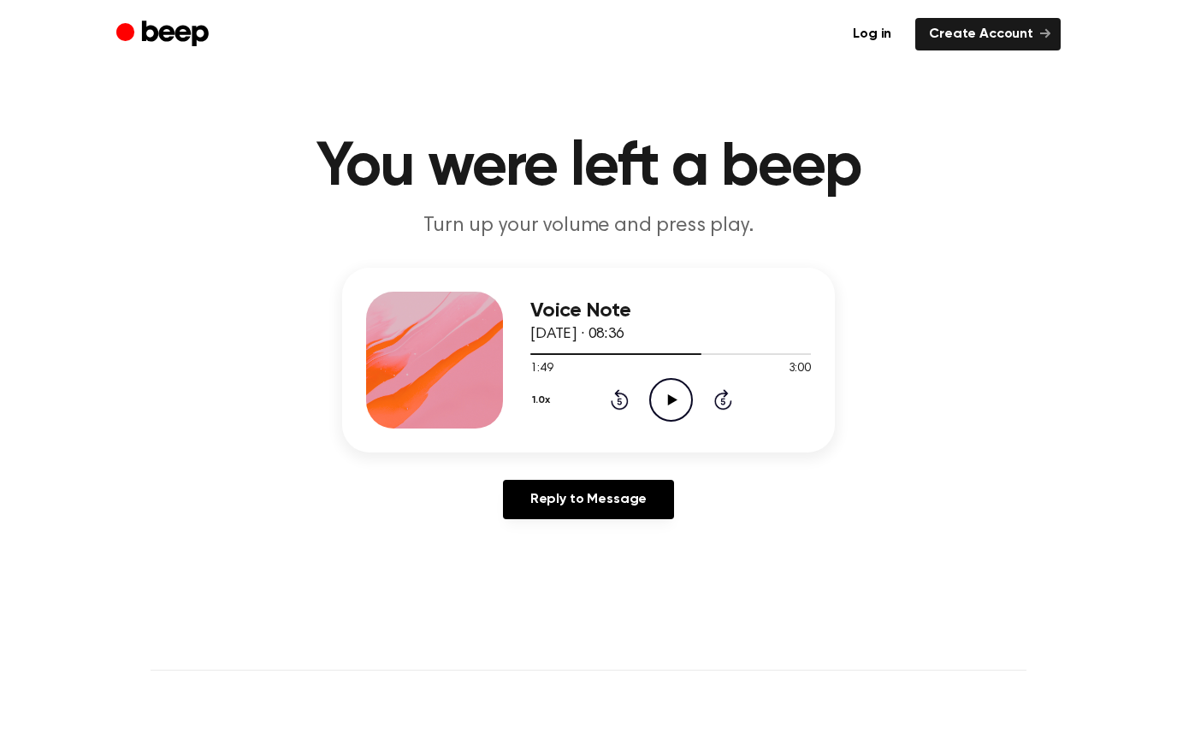
click at [682, 396] on icon "Play Audio" at bounding box center [671, 400] width 44 height 44
click at [681, 397] on icon "Pause Audio" at bounding box center [671, 400] width 44 height 44
click at [682, 395] on icon "Play Audio" at bounding box center [671, 400] width 44 height 44
click at [683, 396] on icon "Pause Audio" at bounding box center [671, 400] width 44 height 44
click at [683, 396] on icon "Play Audio" at bounding box center [671, 400] width 44 height 44
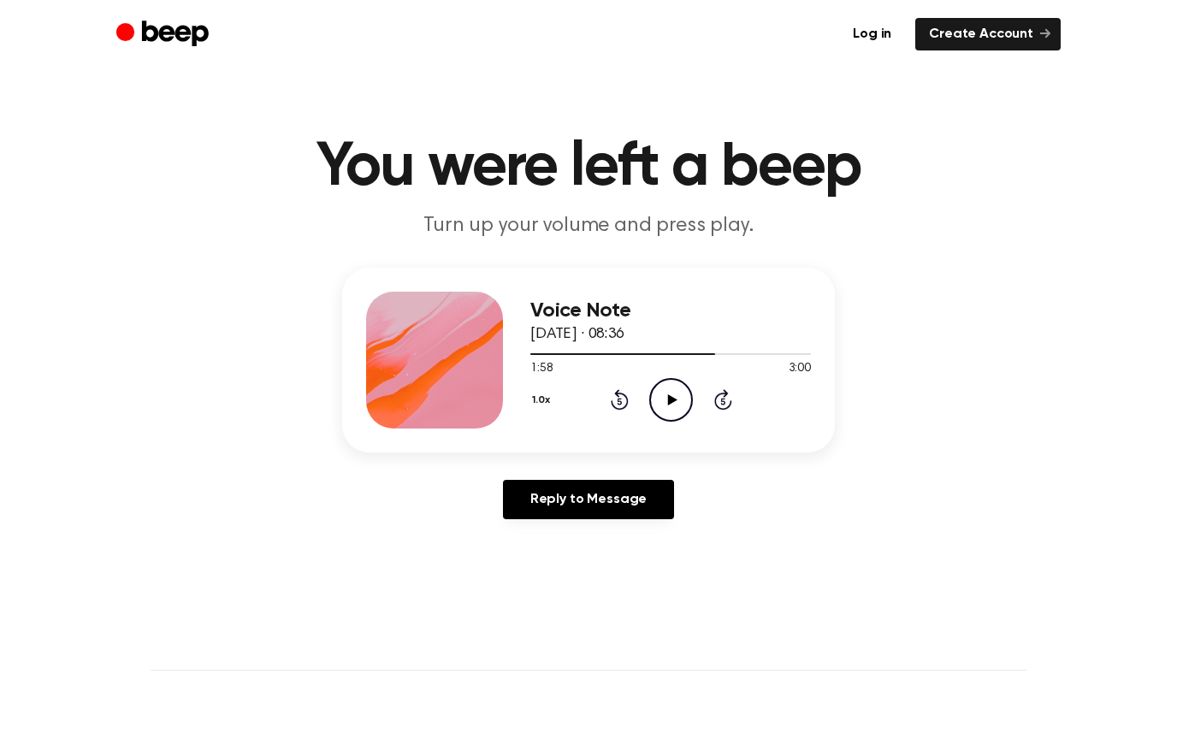
click at [683, 396] on icon "Play Audio" at bounding box center [671, 400] width 44 height 44
click at [626, 394] on icon "Rewind 5 seconds" at bounding box center [619, 399] width 19 height 22
click at [617, 411] on div "1.0x Rewind 5 seconds Pause Audio Skip 5 seconds" at bounding box center [670, 400] width 281 height 44
click at [619, 409] on icon at bounding box center [620, 399] width 18 height 21
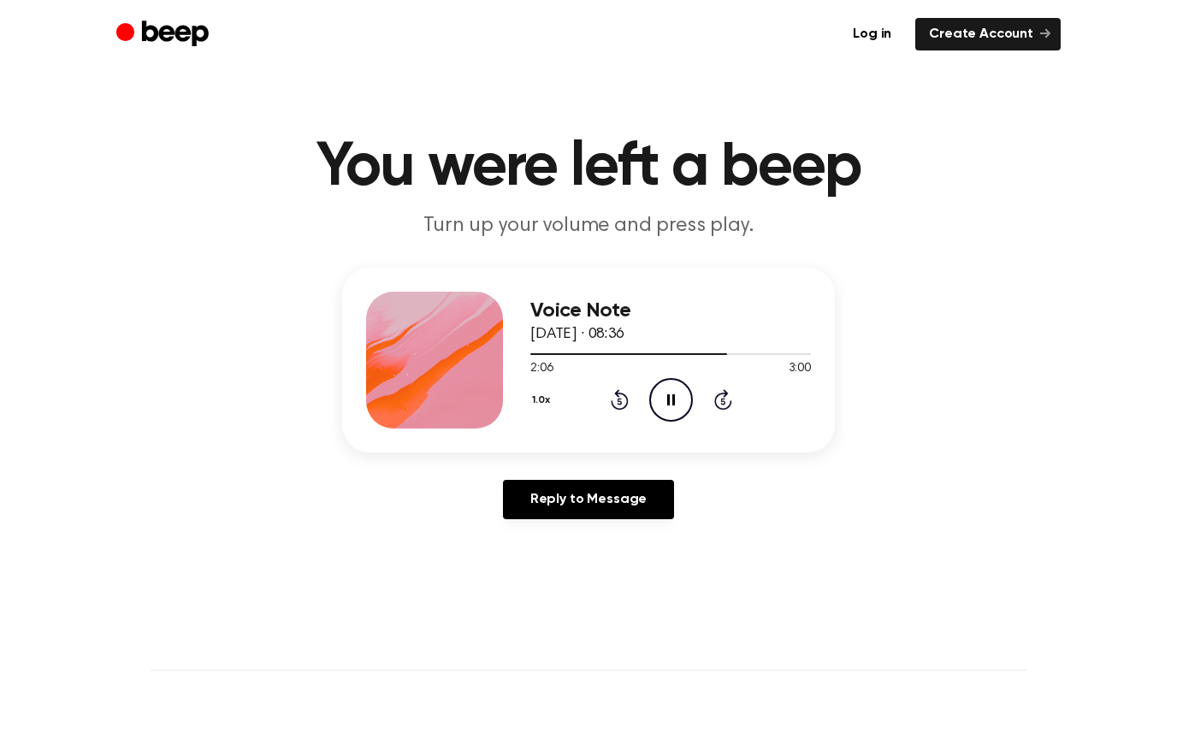
click at [622, 397] on icon "Rewind 5 seconds" at bounding box center [619, 399] width 19 height 22
click at [660, 398] on icon "Pause Audio" at bounding box center [671, 400] width 44 height 44
click at [621, 393] on icon at bounding box center [620, 399] width 18 height 21
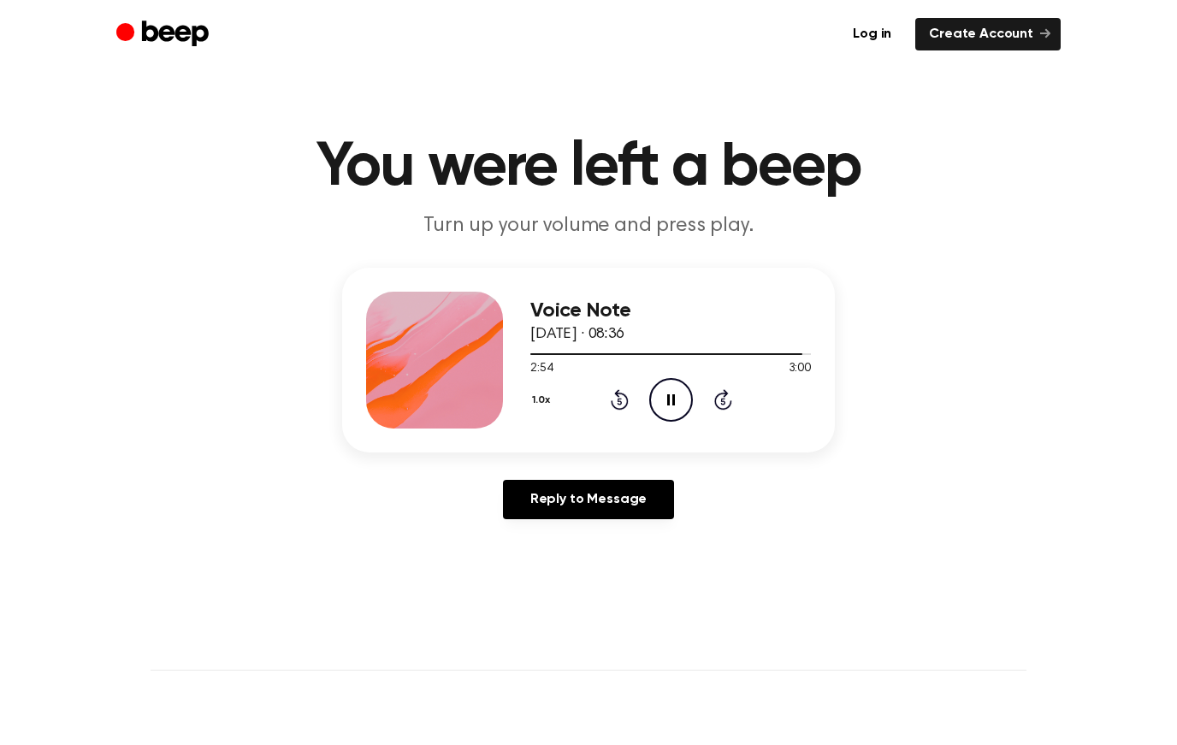
click at [613, 391] on icon "Rewind 5 seconds" at bounding box center [619, 399] width 19 height 22
click at [613, 393] on icon "Rewind 5 seconds" at bounding box center [619, 399] width 19 height 22
click at [662, 396] on icon "Pause Audio" at bounding box center [671, 400] width 44 height 44
click at [663, 397] on icon "Play Audio" at bounding box center [671, 400] width 44 height 44
click at [615, 396] on icon "Rewind 5 seconds" at bounding box center [619, 399] width 19 height 22
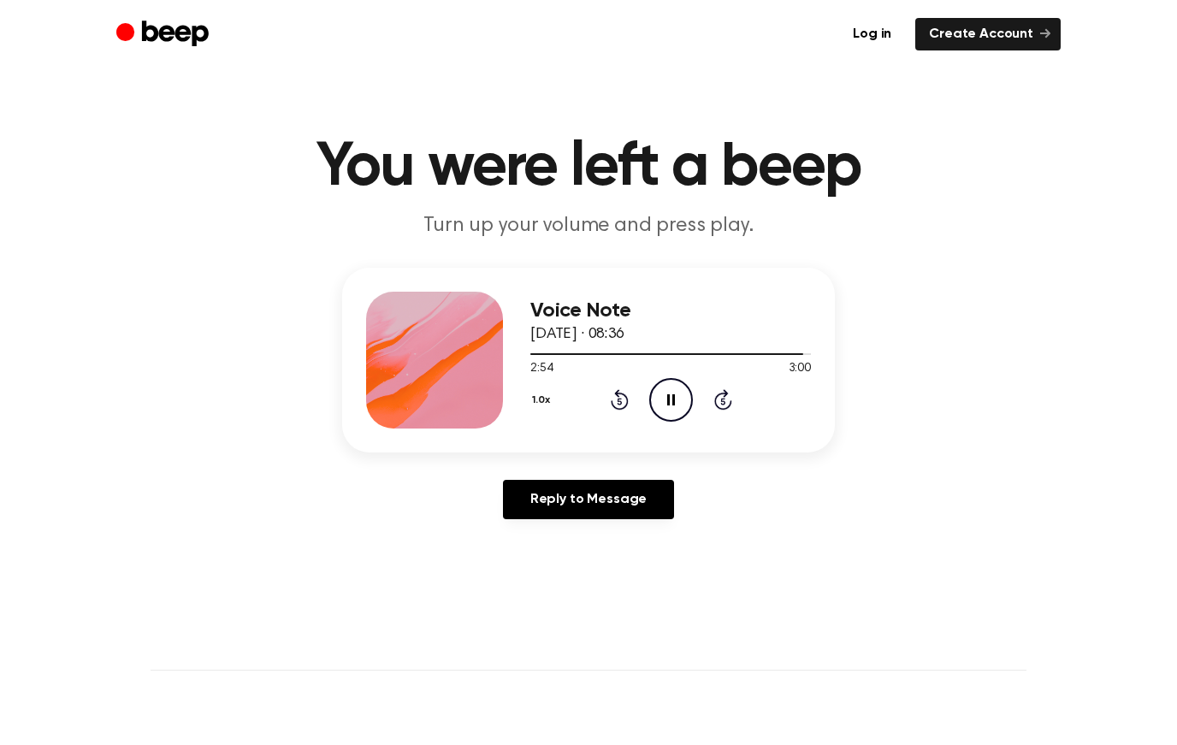
click at [615, 396] on icon "Rewind 5 seconds" at bounding box center [619, 399] width 19 height 22
click at [798, 357] on div at bounding box center [670, 354] width 281 height 14
